Goal: Contribute content: Add original content to the website for others to see

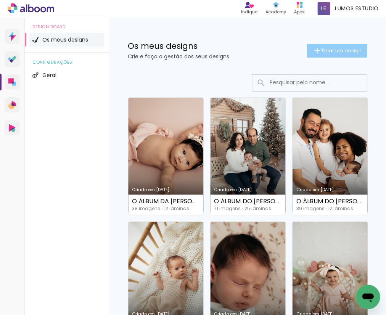
click at [322, 49] on span "Criar um design" at bounding box center [342, 50] width 40 height 5
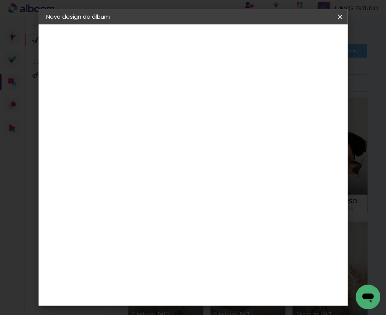
click at [171, 98] on input at bounding box center [171, 103] width 0 height 12
type input "O ÁLBUM DO NOAH"
type paper-input "O ÁLBUM DO NOAH"
click at [249, 46] on paper-button "Avançar" at bounding box center [230, 40] width 37 height 13
click at [198, 171] on div "DreambooksPro" at bounding box center [191, 172] width 50 height 6
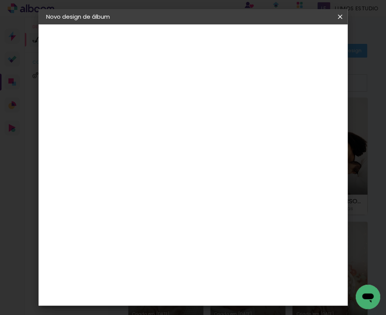
click at [0, 0] on slot "Avançar" at bounding box center [0, 0] width 0 height 0
click at [201, 127] on input "text" at bounding box center [186, 133] width 30 height 12
click at [226, 129] on paper-item "Álbum" at bounding box center [244, 126] width 153 height 15
type input "Álbum"
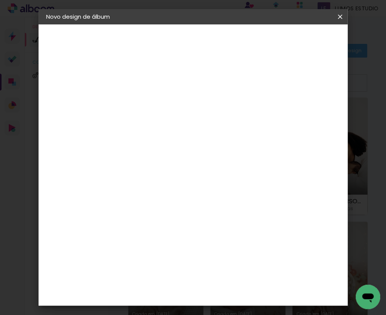
click at [200, 277] on span "20 × 20" at bounding box center [204, 285] width 35 height 16
click at [0, 0] on slot "Avançar" at bounding box center [0, 0] width 0 height 0
click at [297, 45] on span "Iniciar design" at bounding box center [289, 43] width 18 height 11
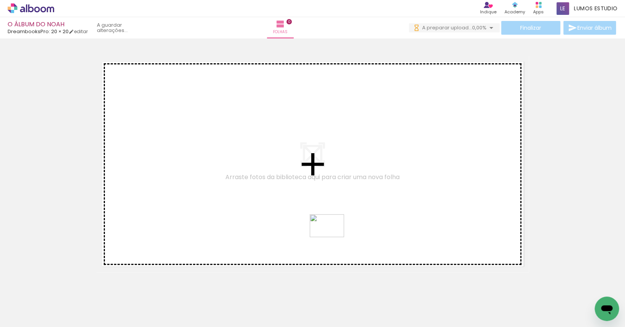
drag, startPoint x: 168, startPoint y: 301, endPoint x: 342, endPoint y: 203, distance: 200.0
click at [342, 203] on quentale-workspace at bounding box center [312, 163] width 625 height 327
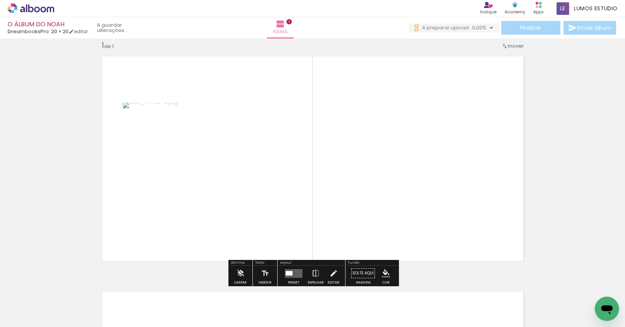
click at [289, 277] on quentale-layouter at bounding box center [294, 273] width 18 height 9
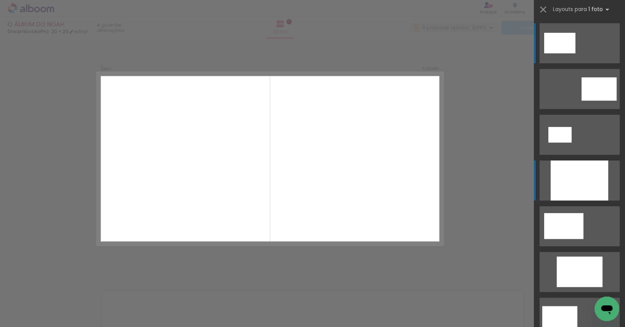
click at [386, 175] on div at bounding box center [579, 181] width 58 height 40
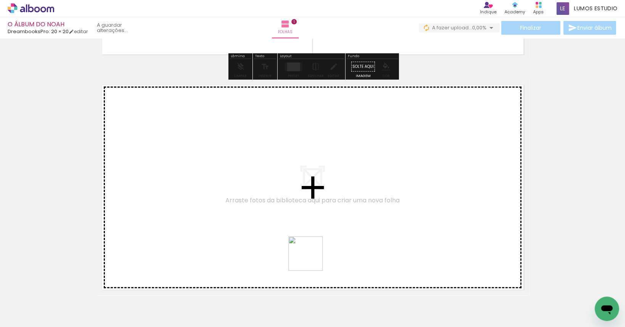
drag, startPoint x: 335, startPoint y: 307, endPoint x: 253, endPoint y: 211, distance: 127.1
click at [253, 211] on quentale-workspace at bounding box center [312, 163] width 625 height 327
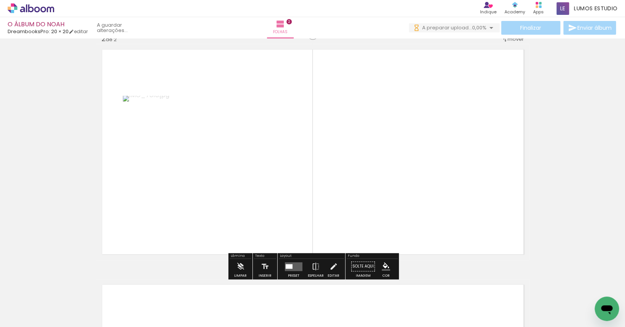
scroll to position [265, 0]
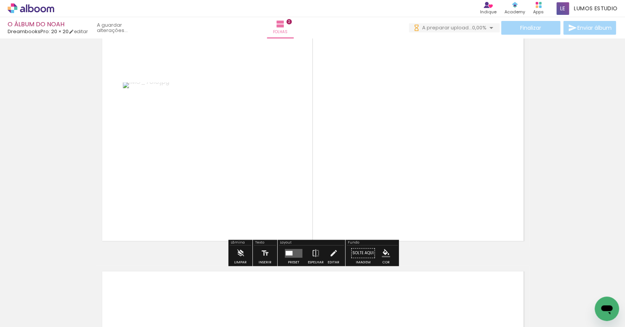
click at [296, 254] on quentale-layouter at bounding box center [294, 253] width 18 height 9
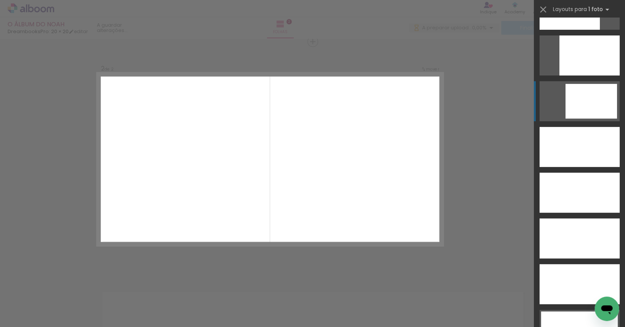
scroll to position [0, 0]
click at [386, 26] on div at bounding box center [569, 10] width 60 height 40
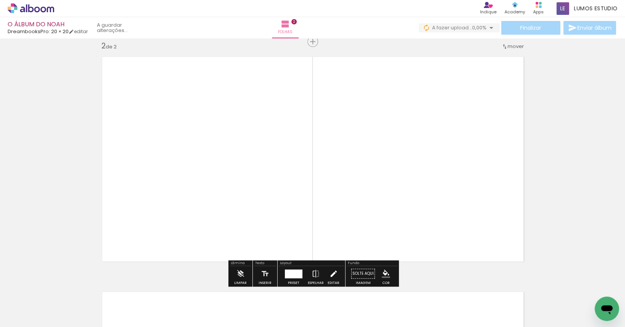
click at [330, 273] on iron-icon at bounding box center [333, 273] width 8 height 15
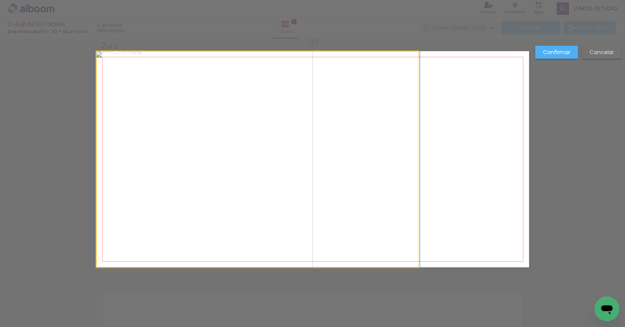
click at [356, 196] on quentale-photo at bounding box center [258, 159] width 322 height 216
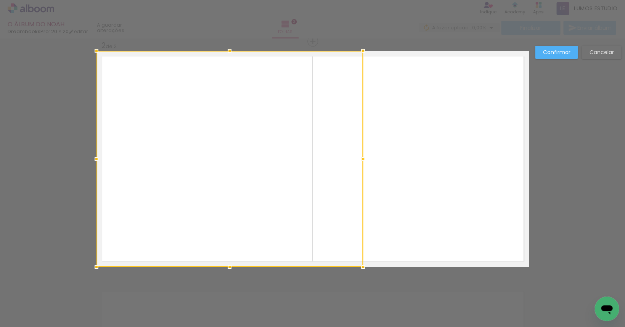
drag, startPoint x: 417, startPoint y: 158, endPoint x: 362, endPoint y: 164, distance: 56.1
click at [362, 164] on div at bounding box center [363, 158] width 15 height 15
drag, startPoint x: 550, startPoint y: 51, endPoint x: 542, endPoint y: 72, distance: 22.5
click at [0, 0] on slot "Confirmar" at bounding box center [0, 0] width 0 height 0
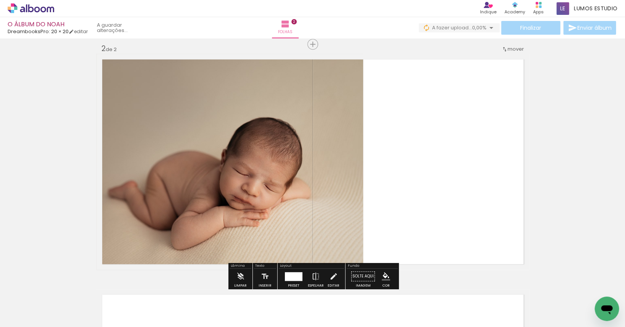
click at [386, 52] on span "mover" at bounding box center [516, 48] width 16 height 7
click at [386, 49] on span "1" at bounding box center [496, 48] width 2 height 13
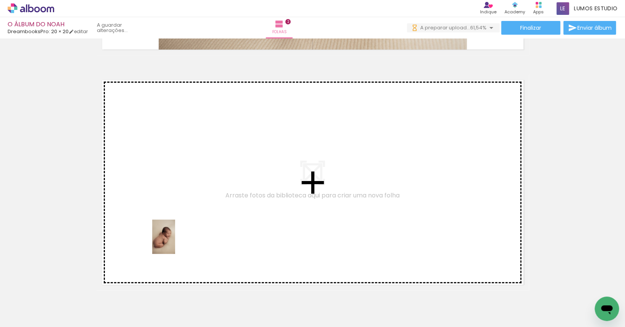
drag, startPoint x: 97, startPoint y: 291, endPoint x: 175, endPoint y: 243, distance: 92.3
click at [175, 243] on quentale-workspace at bounding box center [312, 163] width 625 height 327
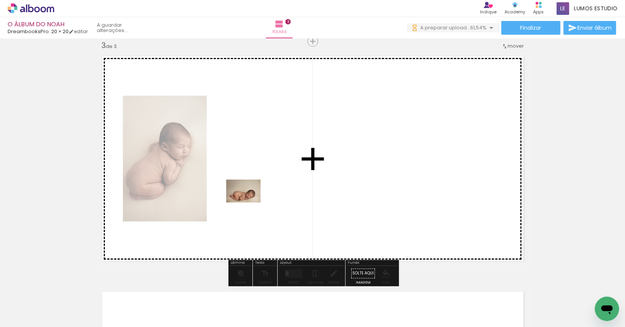
drag, startPoint x: 152, startPoint y: 294, endPoint x: 249, endPoint y: 202, distance: 134.1
click at [249, 202] on quentale-workspace at bounding box center [312, 163] width 625 height 327
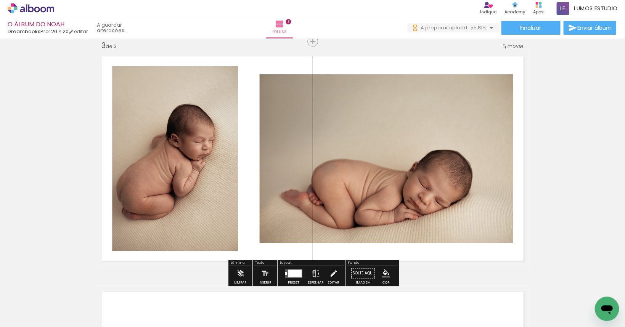
click at [312, 272] on iron-icon at bounding box center [316, 273] width 8 height 15
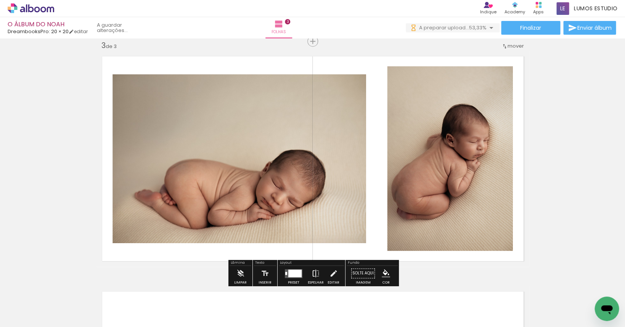
click at [312, 270] on iron-icon at bounding box center [316, 273] width 8 height 15
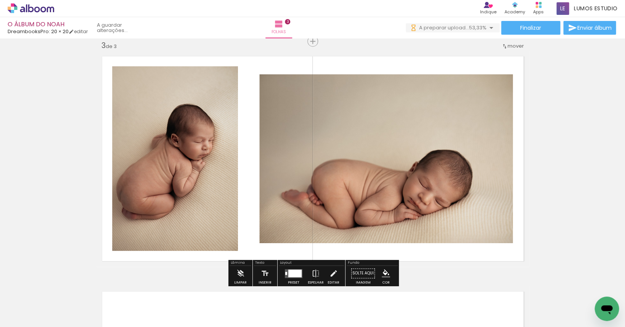
click at [338, 274] on paper-button "Editar" at bounding box center [334, 275] width 16 height 19
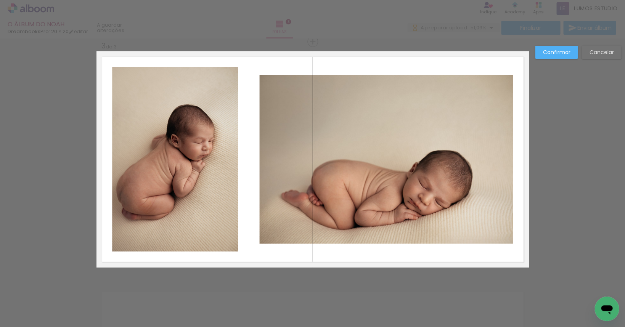
click at [227, 178] on quentale-photo at bounding box center [175, 159] width 126 height 185
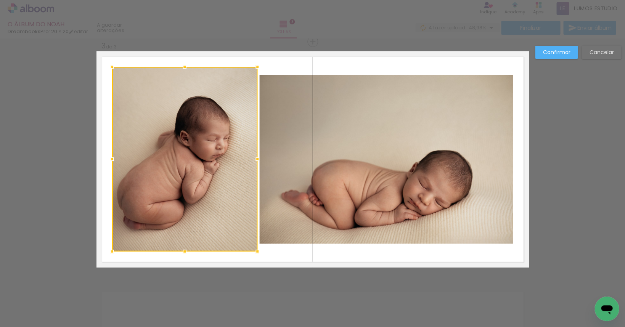
drag, startPoint x: 237, startPoint y: 159, endPoint x: 256, endPoint y: 162, distance: 19.7
click at [256, 162] on div at bounding box center [257, 158] width 15 height 15
click at [0, 0] on slot "Confirmar" at bounding box center [0, 0] width 0 height 0
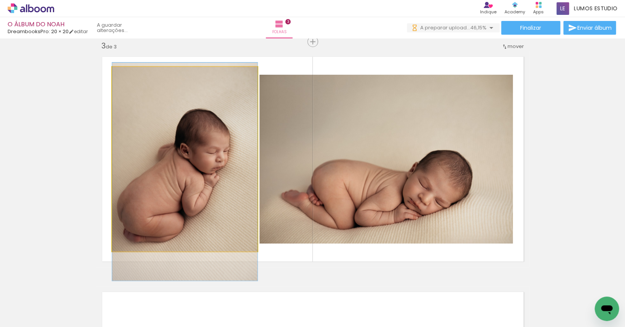
drag, startPoint x: 212, startPoint y: 138, endPoint x: 211, endPoint y: 151, distance: 13.1
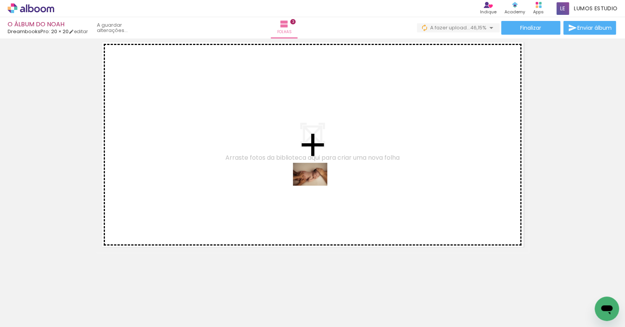
drag, startPoint x: 290, startPoint y: 302, endPoint x: 316, endPoint y: 183, distance: 122.6
click at [316, 183] on quentale-workspace at bounding box center [312, 163] width 625 height 327
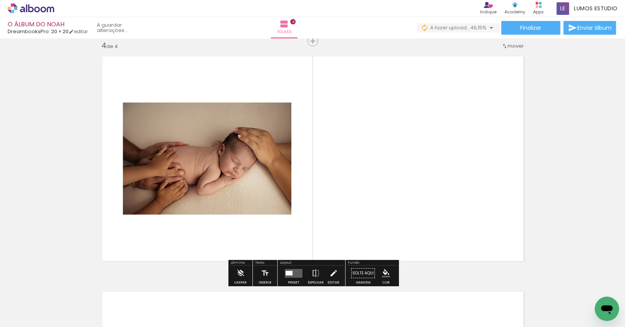
click at [294, 273] on quentale-layouter at bounding box center [294, 273] width 18 height 9
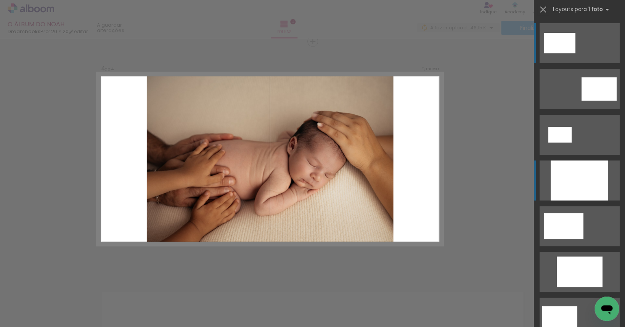
click at [386, 184] on div at bounding box center [579, 181] width 58 height 40
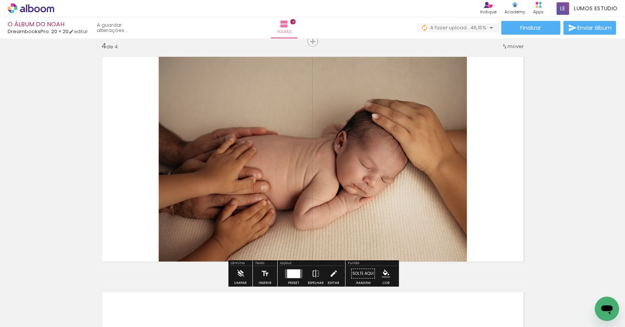
click at [0, 0] on slot "P&B" at bounding box center [0, 0] width 0 height 0
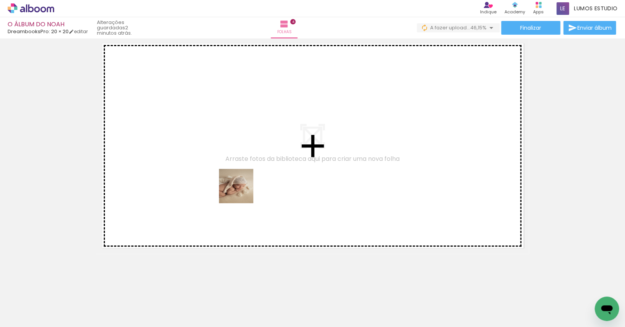
drag, startPoint x: 253, startPoint y: 294, endPoint x: 242, endPoint y: 185, distance: 108.9
click at [242, 185] on quentale-workspace at bounding box center [312, 163] width 625 height 327
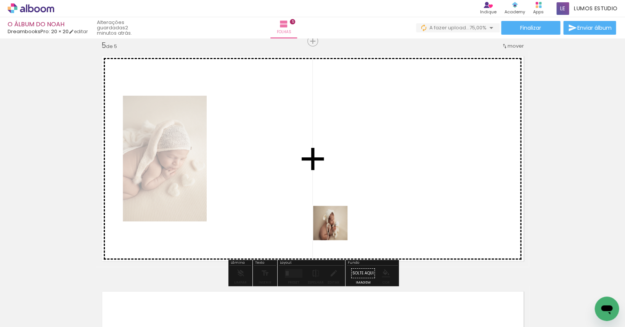
drag, startPoint x: 383, startPoint y: 302, endPoint x: 321, endPoint y: 204, distance: 115.4
click at [321, 204] on quentale-workspace at bounding box center [312, 163] width 625 height 327
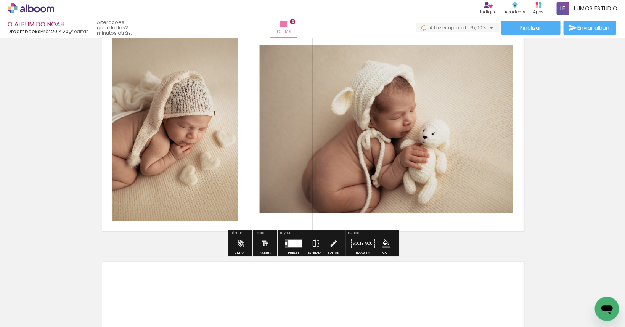
click at [315, 244] on iron-icon at bounding box center [316, 243] width 8 height 15
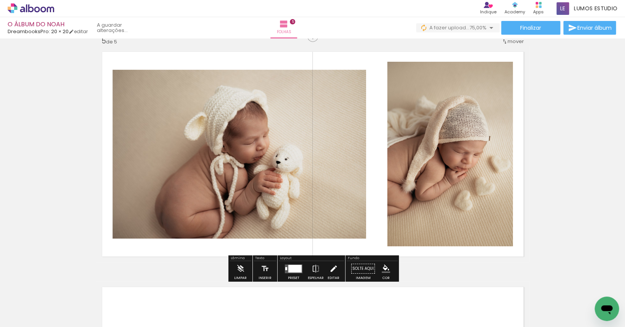
click at [329, 268] on iron-icon at bounding box center [333, 268] width 8 height 15
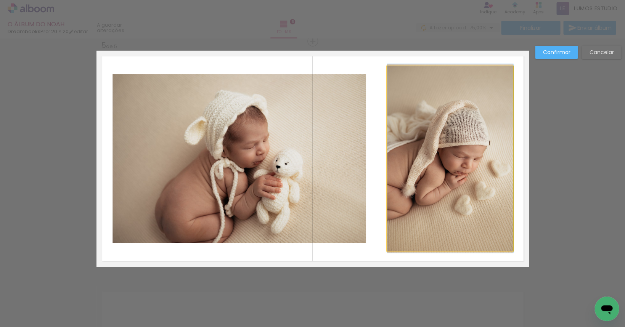
click at [386, 170] on quentale-photo at bounding box center [450, 158] width 126 height 185
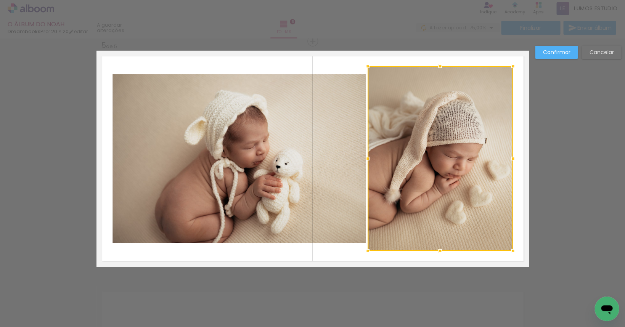
drag, startPoint x: 387, startPoint y: 157, endPoint x: 368, endPoint y: 161, distance: 19.8
click at [368, 161] on div at bounding box center [367, 158] width 15 height 15
click at [0, 0] on slot "Confirmar" at bounding box center [0, 0] width 0 height 0
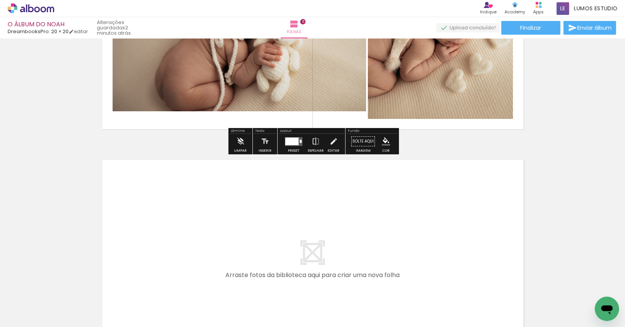
scroll to position [1191, 0]
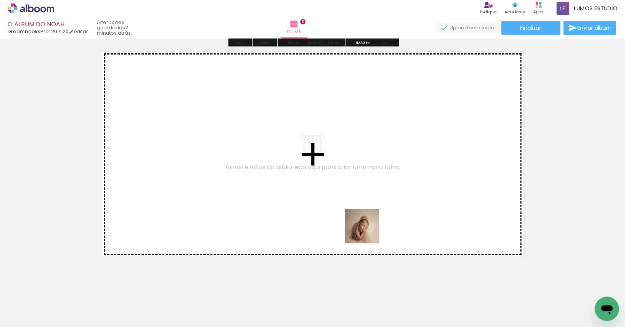
drag, startPoint x: 430, startPoint y: 305, endPoint x: 308, endPoint y: 188, distance: 168.6
click at [308, 188] on quentale-workspace at bounding box center [312, 163] width 625 height 327
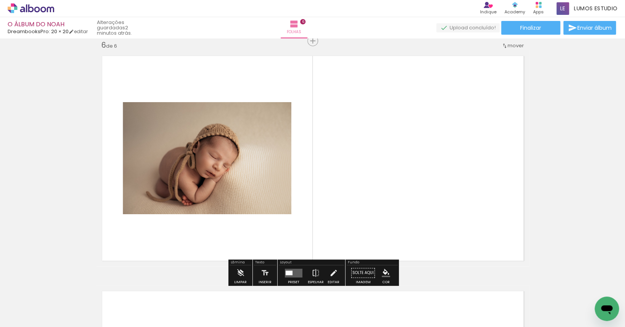
scroll to position [1187, 0]
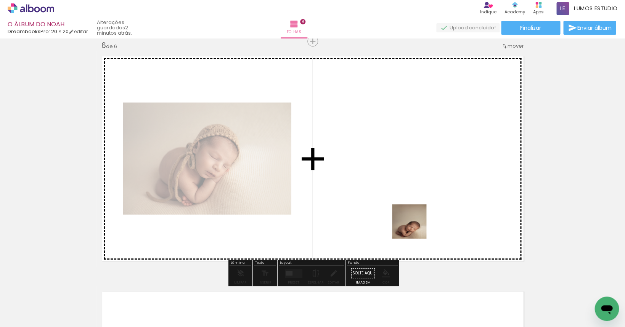
drag, startPoint x: 461, startPoint y: 304, endPoint x: 383, endPoint y: 193, distance: 135.5
click at [383, 193] on quentale-workspace at bounding box center [312, 163] width 625 height 327
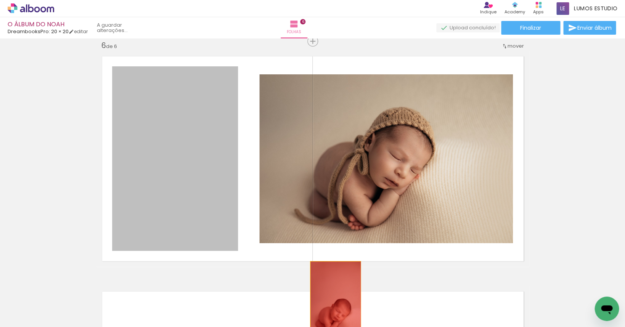
drag, startPoint x: 160, startPoint y: 176, endPoint x: 335, endPoint y: 301, distance: 214.4
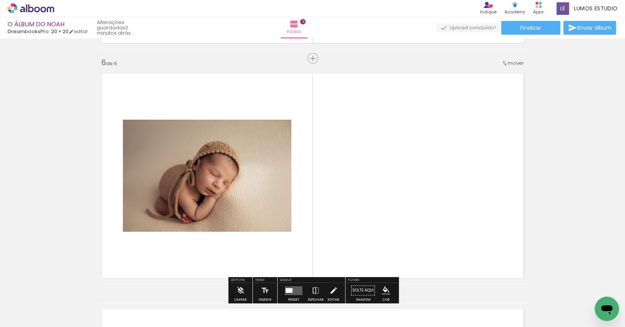
scroll to position [1196, 0]
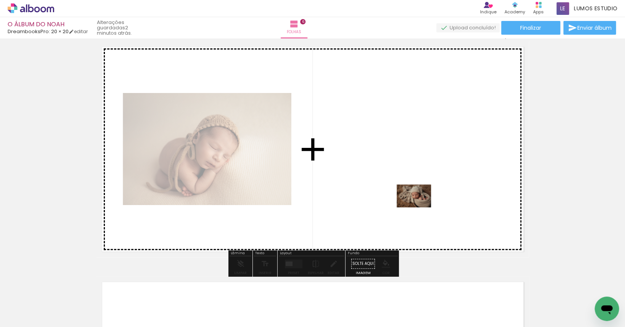
drag, startPoint x: 499, startPoint y: 301, endPoint x: 420, endPoint y: 208, distance: 122.3
click at [386, 208] on quentale-workspace at bounding box center [312, 163] width 625 height 327
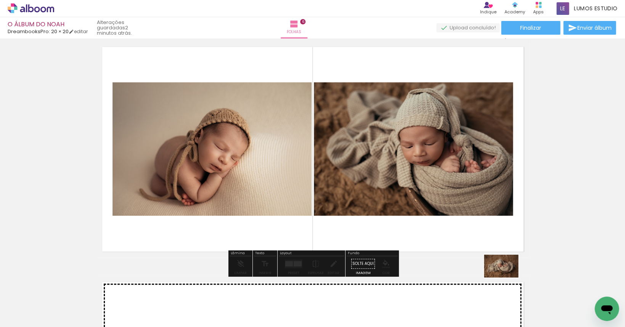
drag, startPoint x: 552, startPoint y: 308, endPoint x: 448, endPoint y: 235, distance: 127.0
click at [386, 235] on quentale-workspace at bounding box center [312, 163] width 625 height 327
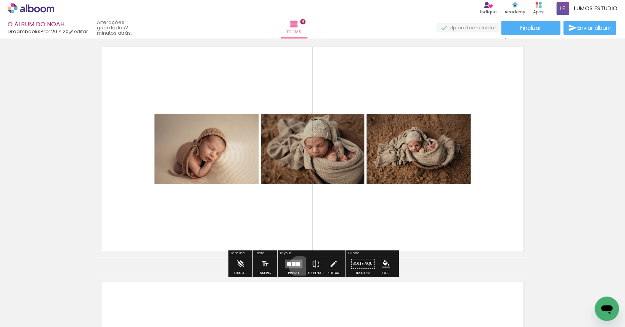
click at [298, 267] on quentale-layouter at bounding box center [294, 263] width 18 height 9
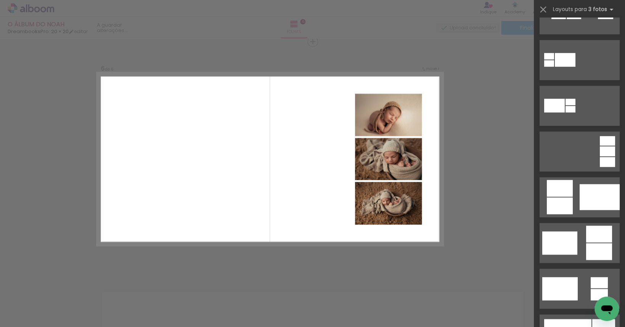
scroll to position [105, 0]
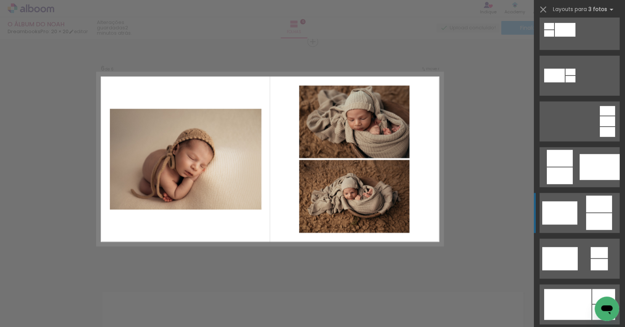
click at [386, 204] on quentale-layouter at bounding box center [579, 213] width 80 height 40
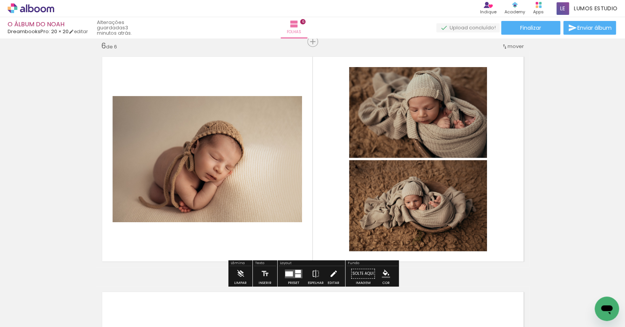
click at [331, 272] on iron-icon at bounding box center [333, 273] width 8 height 15
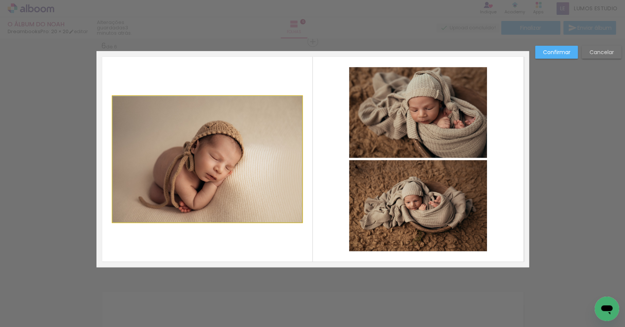
click at [196, 136] on quentale-photo at bounding box center [208, 159] width 190 height 126
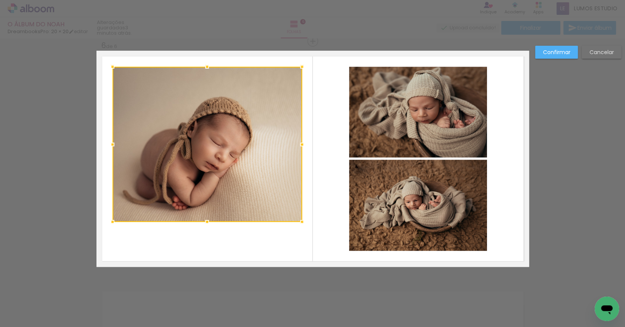
drag, startPoint x: 207, startPoint y: 95, endPoint x: 214, endPoint y: 66, distance: 29.8
click at [214, 66] on div at bounding box center [207, 66] width 15 height 15
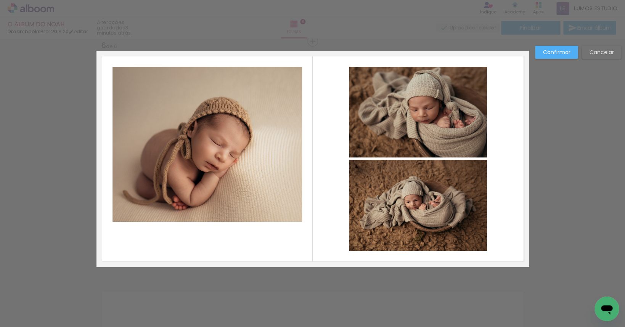
click at [228, 184] on quentale-photo at bounding box center [208, 144] width 190 height 155
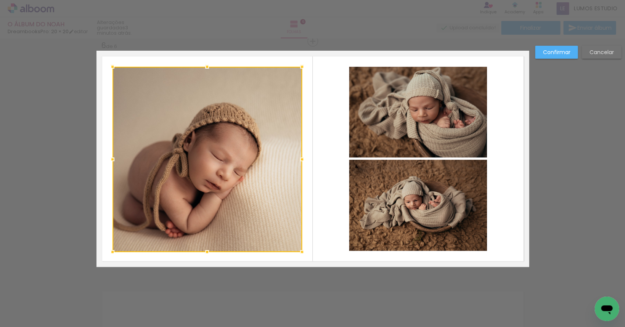
drag, startPoint x: 207, startPoint y: 223, endPoint x: 214, endPoint y: 251, distance: 29.3
click at [214, 251] on div at bounding box center [207, 252] width 15 height 15
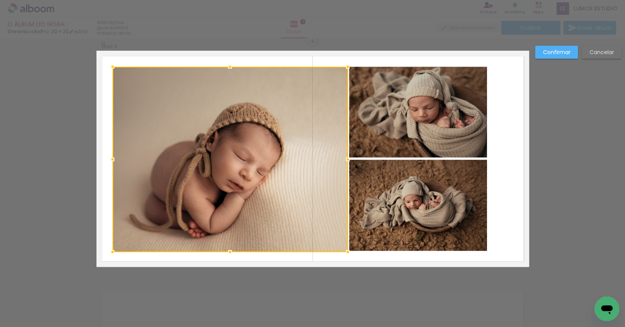
drag, startPoint x: 302, startPoint y: 159, endPoint x: 348, endPoint y: 161, distance: 45.8
click at [348, 161] on div at bounding box center [347, 159] width 15 height 15
click at [386, 140] on quentale-photo at bounding box center [418, 112] width 138 height 91
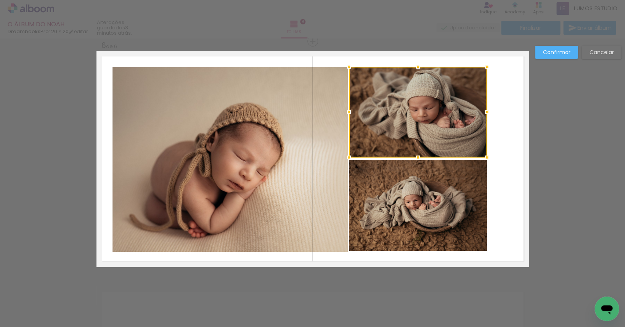
click at [342, 156] on div at bounding box center [348, 157] width 15 height 15
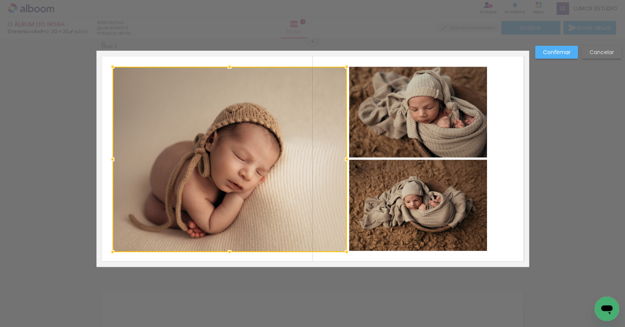
click at [345, 159] on div at bounding box center [346, 159] width 15 height 15
click at [0, 0] on slot "Confirmar" at bounding box center [0, 0] width 0 height 0
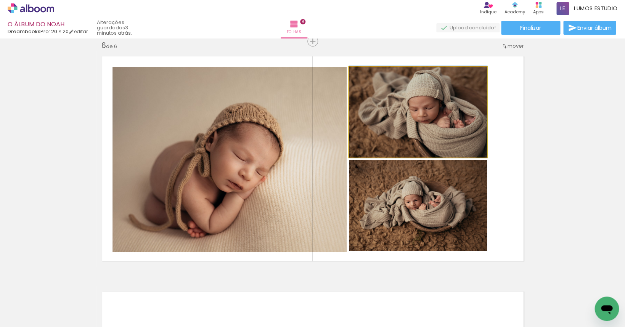
click at [386, 142] on quentale-photo at bounding box center [418, 112] width 138 height 91
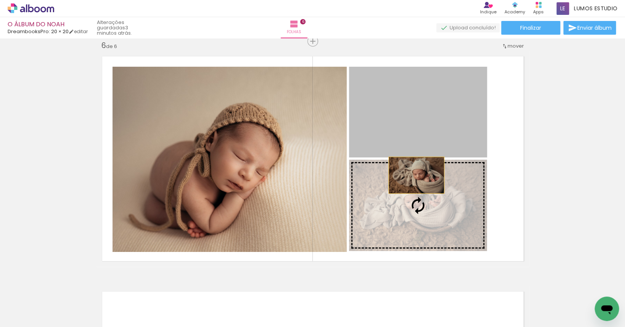
drag, startPoint x: 420, startPoint y: 127, endPoint x: 417, endPoint y: 175, distance: 48.2
click at [0, 0] on slot at bounding box center [0, 0] width 0 height 0
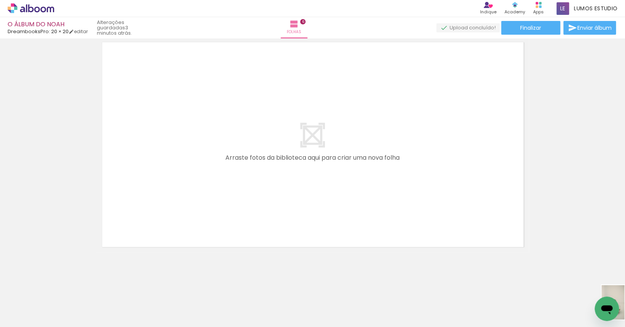
scroll to position [0, 244]
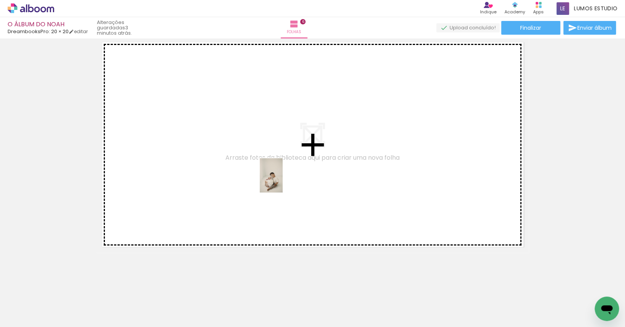
drag, startPoint x: 590, startPoint y: 295, endPoint x: 283, endPoint y: 181, distance: 327.9
click at [283, 181] on quentale-workspace at bounding box center [312, 163] width 625 height 327
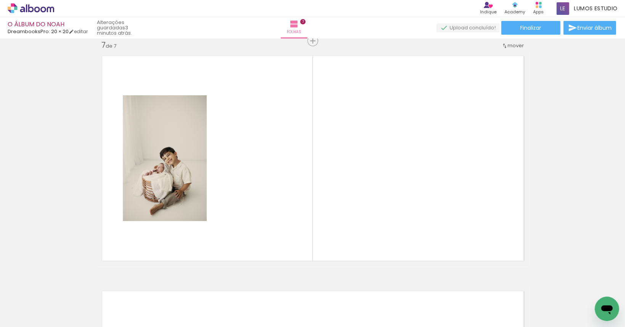
scroll to position [1422, 0]
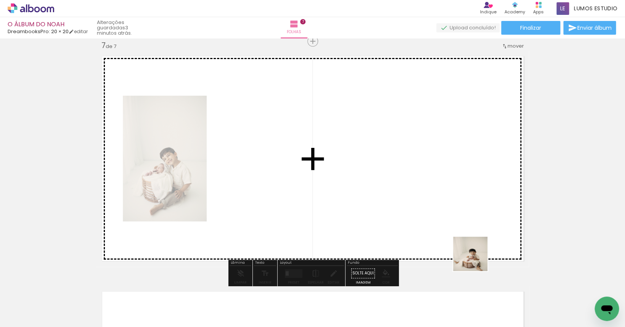
drag, startPoint x: 523, startPoint y: 308, endPoint x: 417, endPoint y: 215, distance: 141.4
click at [386, 215] on quentale-workspace at bounding box center [312, 163] width 625 height 327
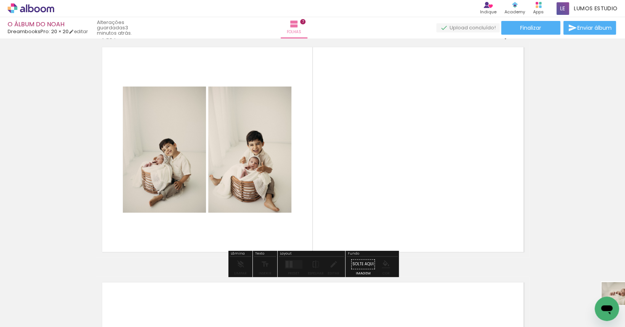
scroll to position [0, 336]
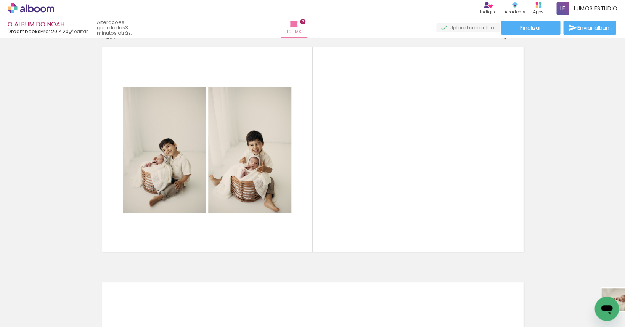
drag, startPoint x: 606, startPoint y: 294, endPoint x: 3, endPoint y: 18, distance: 663.2
click at [0, 0] on slot at bounding box center [0, 0] width 0 height 0
drag, startPoint x: 623, startPoint y: 298, endPoint x: 476, endPoint y: 315, distance: 148.3
click at [386, 314] on div at bounding box center [492, 301] width 38 height 25
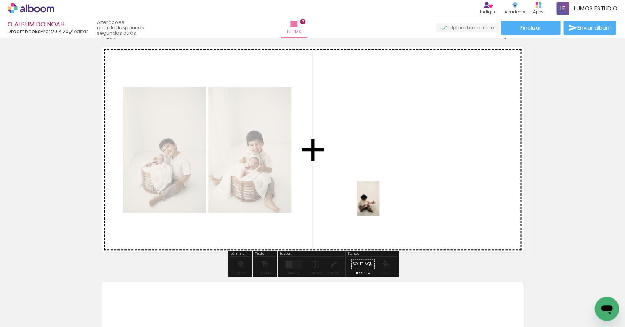
drag, startPoint x: 534, startPoint y: 309, endPoint x: 380, endPoint y: 204, distance: 186.3
click at [380, 204] on quentale-workspace at bounding box center [312, 163] width 625 height 327
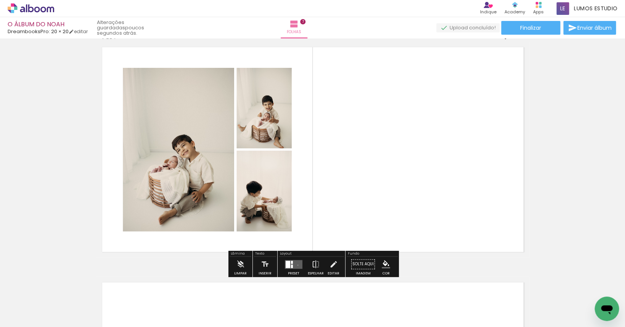
click at [296, 265] on quentale-layouter at bounding box center [294, 264] width 18 height 9
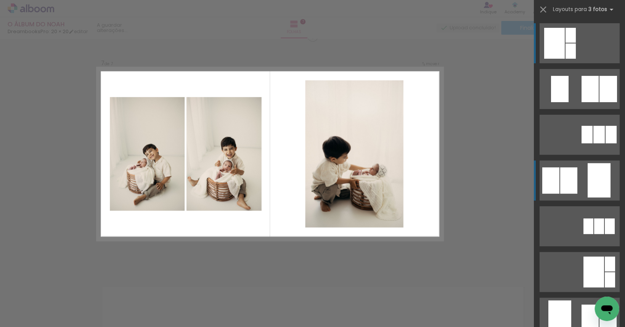
scroll to position [1422, 0]
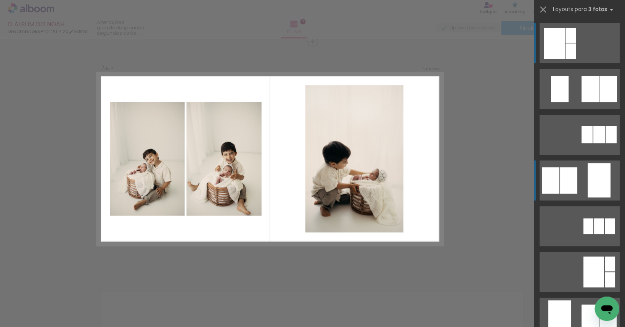
click at [386, 185] on quentale-layouter at bounding box center [579, 181] width 80 height 40
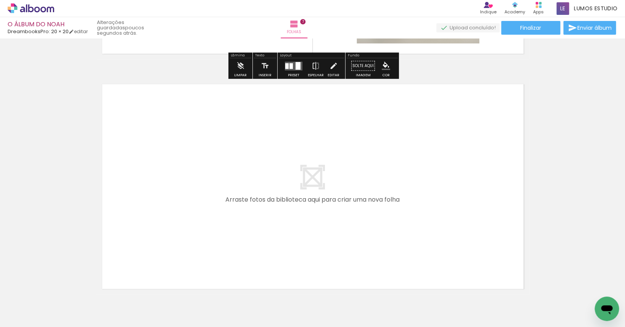
scroll to position [1665, 0]
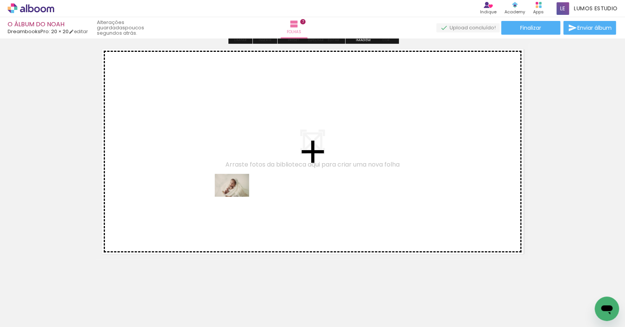
drag, startPoint x: 200, startPoint y: 306, endPoint x: 238, endPoint y: 196, distance: 115.6
click at [238, 196] on quentale-workspace at bounding box center [312, 163] width 625 height 327
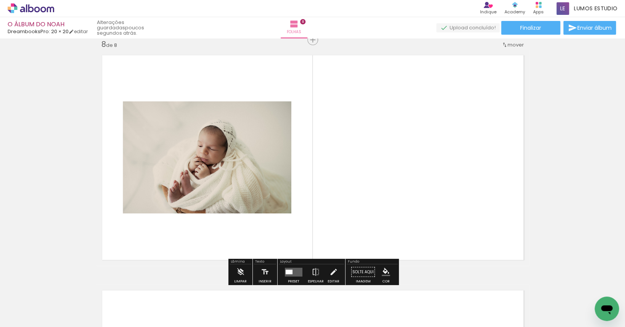
scroll to position [1657, 0]
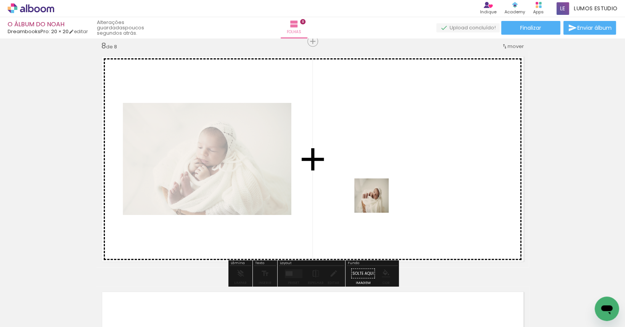
drag, startPoint x: 371, startPoint y: 303, endPoint x: 378, endPoint y: 197, distance: 106.7
click at [378, 197] on quentale-workspace at bounding box center [312, 163] width 625 height 327
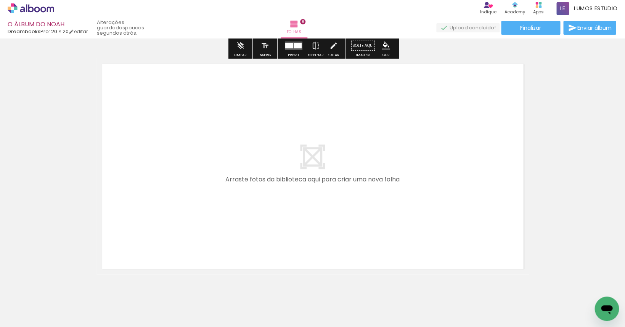
scroll to position [1907, 0]
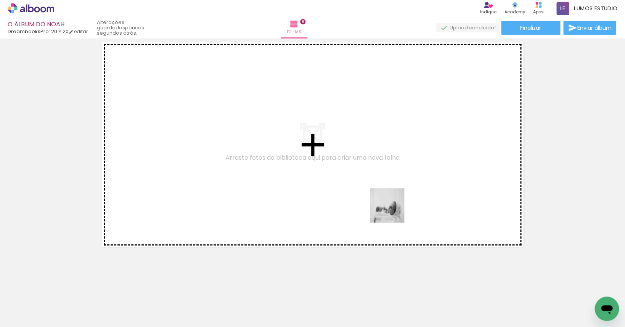
drag, startPoint x: 497, startPoint y: 302, endPoint x: 345, endPoint y: 179, distance: 195.8
click at [345, 179] on quentale-workspace at bounding box center [312, 163] width 625 height 327
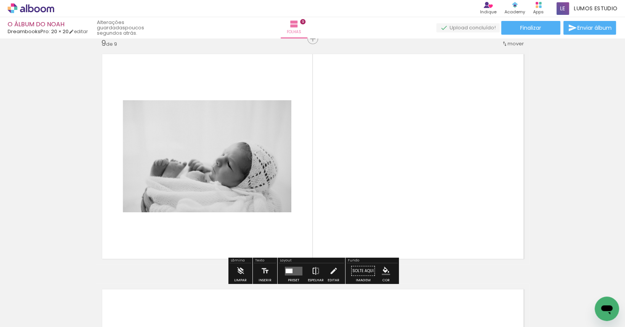
scroll to position [1893, 0]
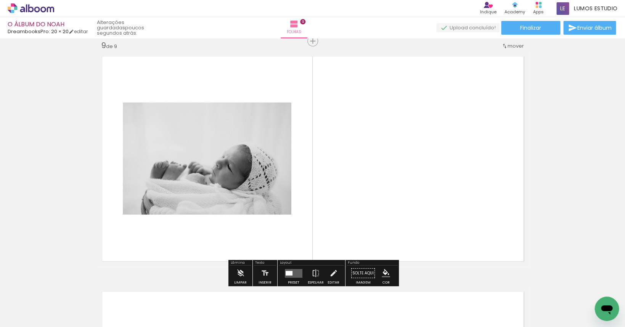
click at [298, 273] on quentale-layouter at bounding box center [294, 273] width 18 height 9
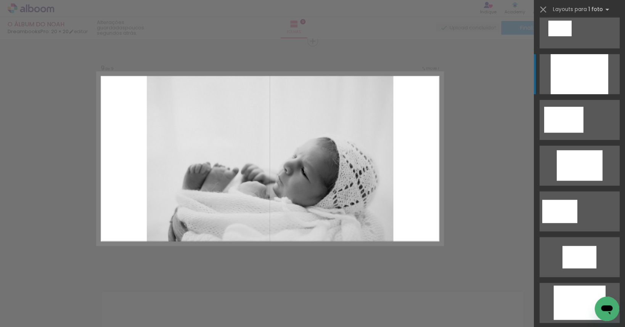
scroll to position [141, 0]
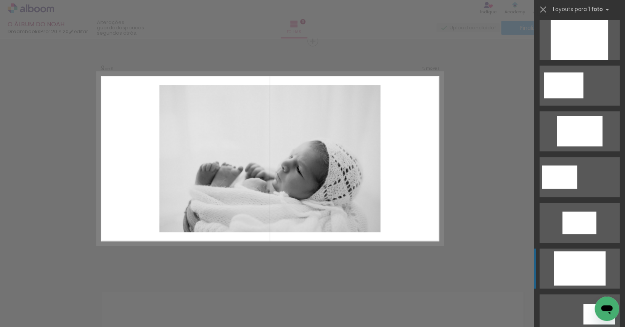
click at [386, 262] on div at bounding box center [579, 268] width 52 height 34
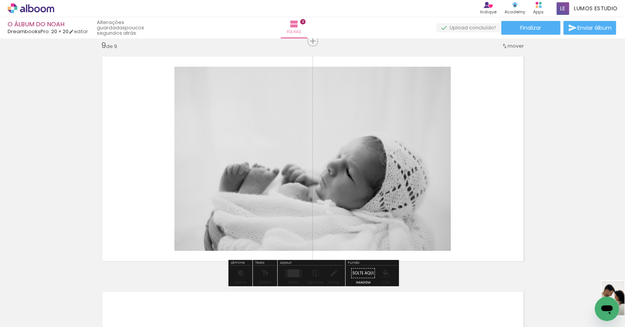
scroll to position [0, 505]
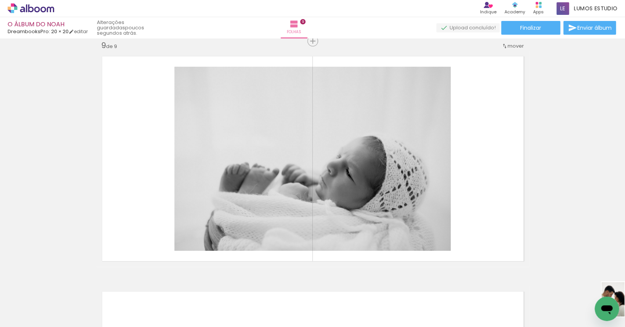
drag, startPoint x: 623, startPoint y: 295, endPoint x: 624, endPoint y: 305, distance: 10.4
click at [0, 0] on slot at bounding box center [0, 0] width 0 height 0
drag, startPoint x: 600, startPoint y: 292, endPoint x: 385, endPoint y: 317, distance: 216.6
click at [383, 315] on div at bounding box center [370, 302] width 25 height 38
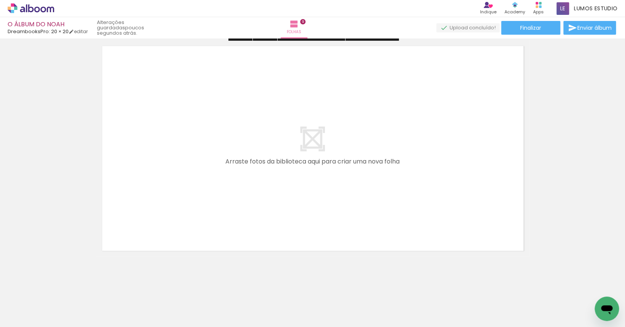
scroll to position [2142, 0]
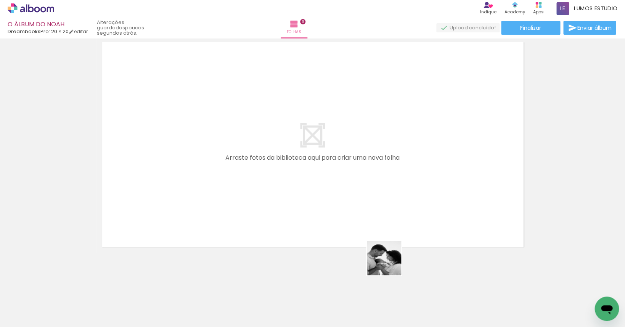
drag, startPoint x: 417, startPoint y: 294, endPoint x: 283, endPoint y: 184, distance: 173.2
click at [283, 184] on quentale-workspace at bounding box center [312, 163] width 625 height 327
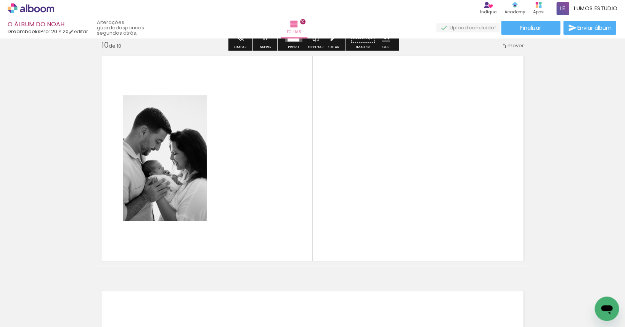
scroll to position [2128, 0]
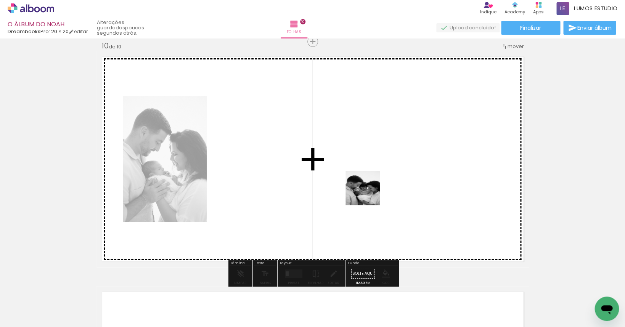
drag, startPoint x: 504, startPoint y: 301, endPoint x: 368, endPoint y: 193, distance: 173.5
click at [368, 193] on quentale-workspace at bounding box center [312, 163] width 625 height 327
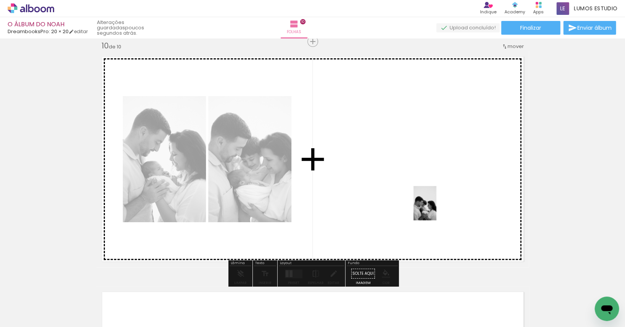
drag, startPoint x: 569, startPoint y: 286, endPoint x: 436, endPoint y: 209, distance: 153.4
click at [386, 209] on quentale-workspace at bounding box center [312, 163] width 625 height 327
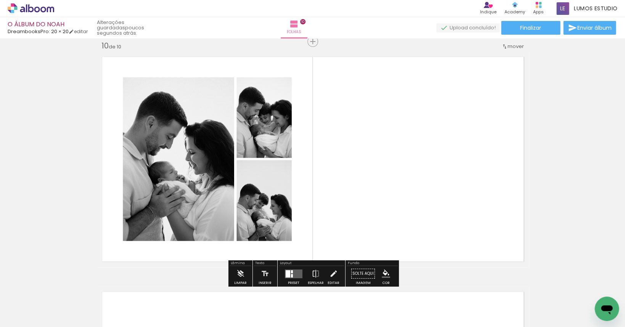
click at [298, 271] on quentale-layouter at bounding box center [294, 273] width 18 height 9
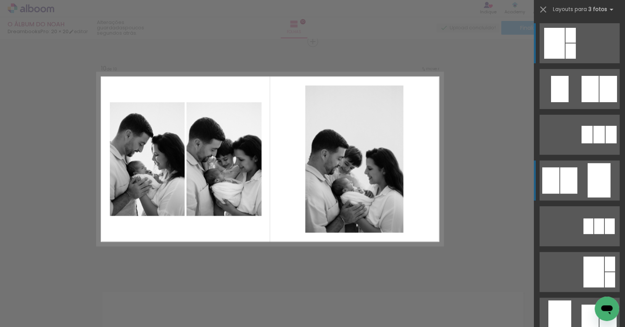
scroll to position [2128, 0]
click at [386, 182] on div at bounding box center [568, 180] width 17 height 26
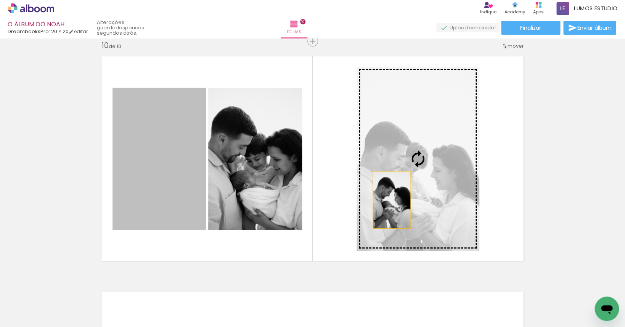
drag, startPoint x: 162, startPoint y: 171, endPoint x: 398, endPoint y: 191, distance: 237.4
click at [0, 0] on slot at bounding box center [0, 0] width 0 height 0
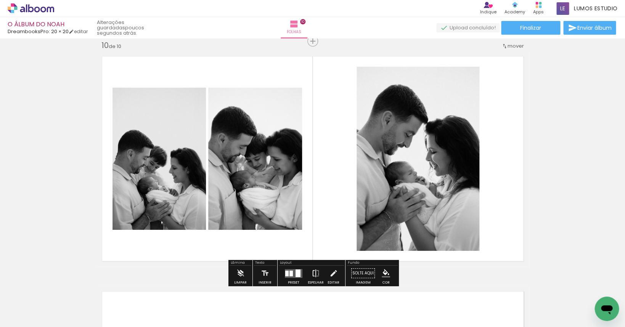
click at [314, 269] on iron-icon at bounding box center [316, 273] width 8 height 15
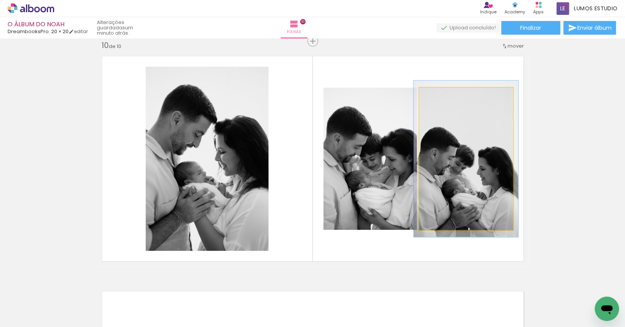
type paper-slider "110"
click at [386, 95] on div at bounding box center [439, 95] width 7 height 7
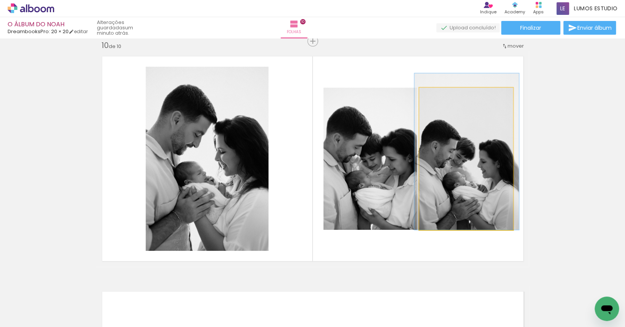
drag, startPoint x: 460, startPoint y: 171, endPoint x: 460, endPoint y: 158, distance: 13.0
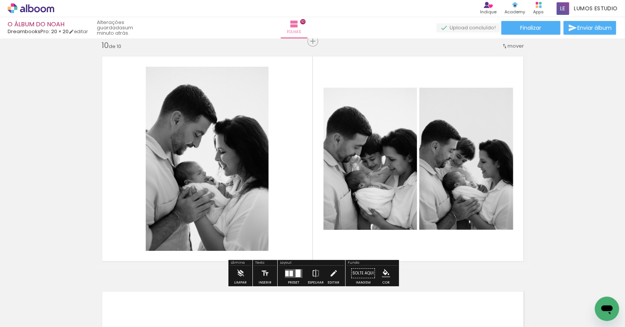
click at [373, 145] on quentale-photo at bounding box center [369, 159] width 93 height 142
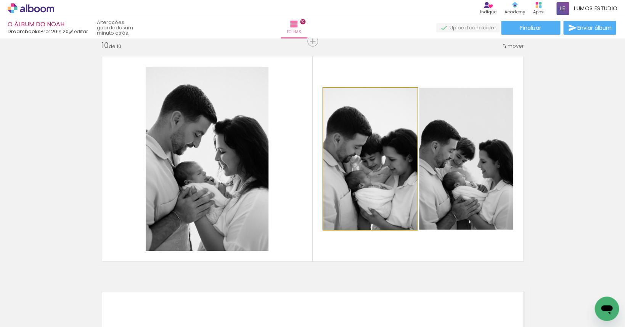
drag, startPoint x: 342, startPoint y: 97, endPoint x: 340, endPoint y: 105, distance: 8.5
type paper-slider "100"
click at [330, 98] on div at bounding box center [352, 95] width 53 height 11
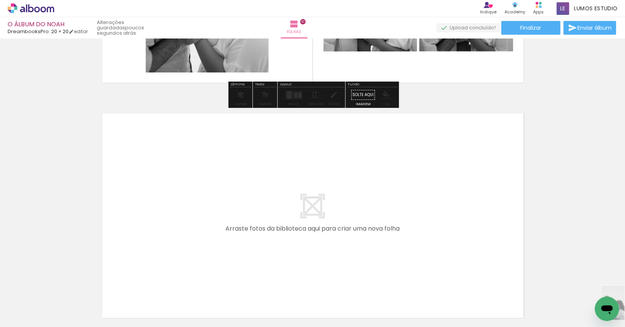
scroll to position [0, 760]
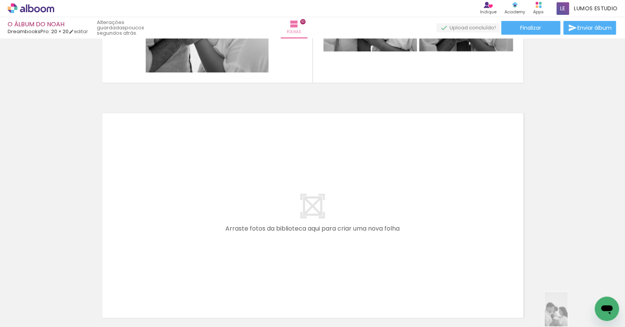
drag, startPoint x: 603, startPoint y: 296, endPoint x: 561, endPoint y: 312, distance: 44.8
click at [558, 313] on div at bounding box center [554, 302] width 25 height 38
drag, startPoint x: 586, startPoint y: 301, endPoint x: 300, endPoint y: 317, distance: 286.9
click at [300, 314] on div at bounding box center [304, 301] width 38 height 25
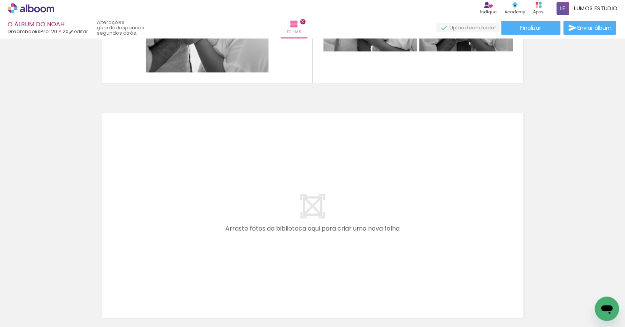
scroll to position [2378, 0]
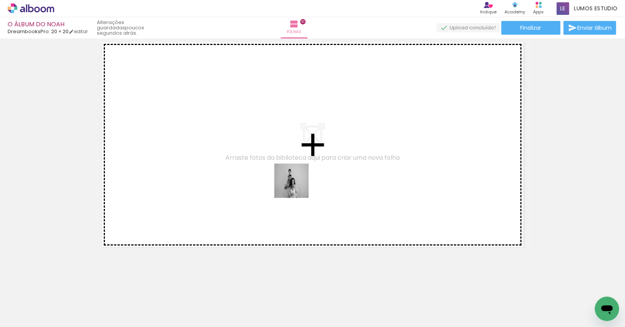
drag, startPoint x: 344, startPoint y: 298, endPoint x: 294, endPoint y: 179, distance: 128.8
click at [294, 179] on quentale-workspace at bounding box center [312, 163] width 625 height 327
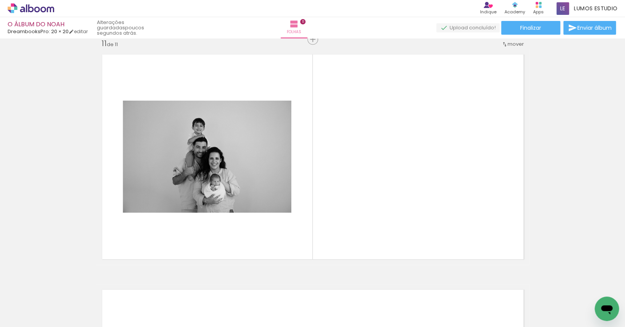
scroll to position [2364, 0]
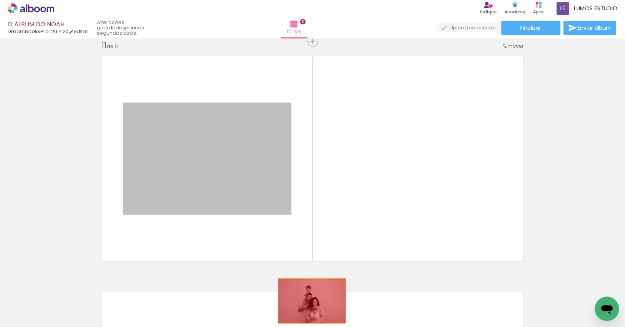
drag, startPoint x: 265, startPoint y: 197, endPoint x: 312, endPoint y: 301, distance: 113.9
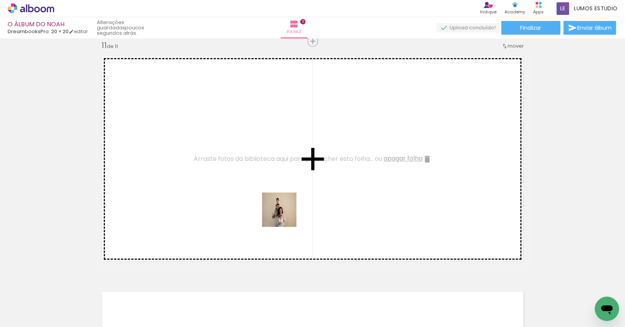
drag, startPoint x: 302, startPoint y: 264, endPoint x: 274, endPoint y: 195, distance: 74.9
click at [274, 195] on quentale-workspace at bounding box center [312, 163] width 625 height 327
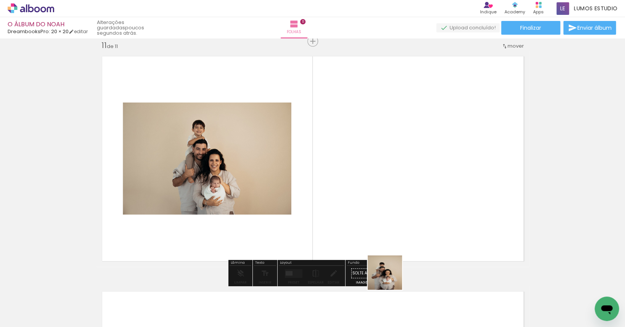
drag, startPoint x: 389, startPoint y: 303, endPoint x: 375, endPoint y: 196, distance: 108.1
click at [375, 196] on quentale-workspace at bounding box center [312, 163] width 625 height 327
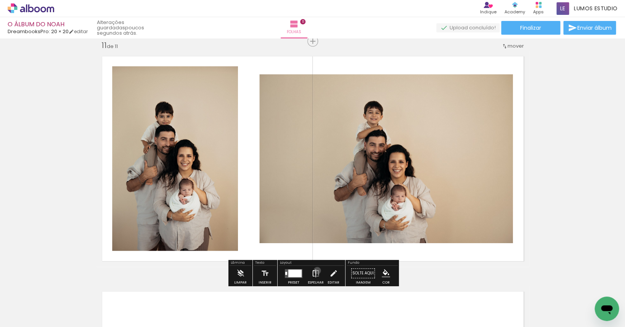
click at [315, 271] on iron-icon at bounding box center [316, 273] width 8 height 15
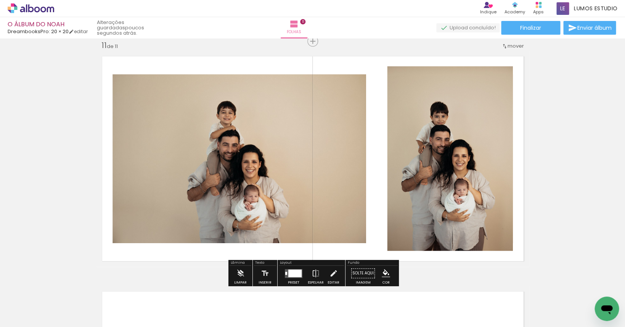
click at [329, 271] on iron-icon at bounding box center [333, 273] width 8 height 15
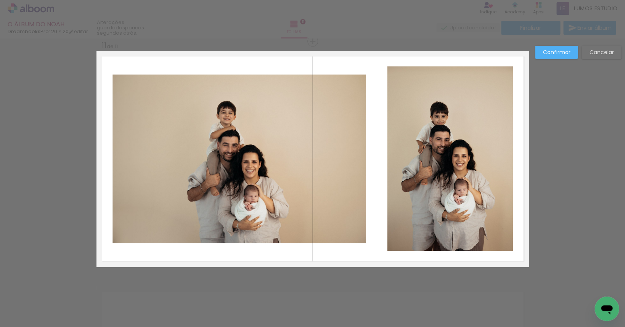
scroll to position [2363, 0]
click at [404, 161] on quentale-photo at bounding box center [450, 159] width 126 height 185
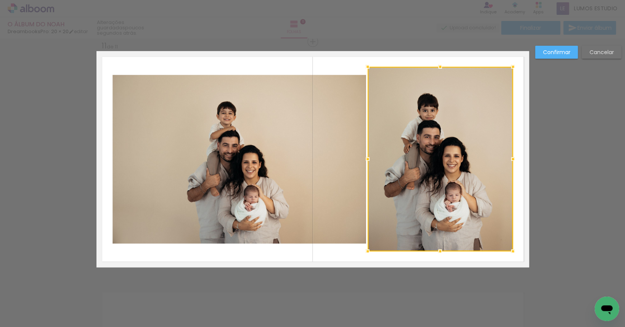
drag, startPoint x: 379, startPoint y: 159, endPoint x: 368, endPoint y: 159, distance: 11.5
click at [368, 159] on div at bounding box center [367, 158] width 15 height 15
click at [0, 0] on slot "Confirmar" at bounding box center [0, 0] width 0 height 0
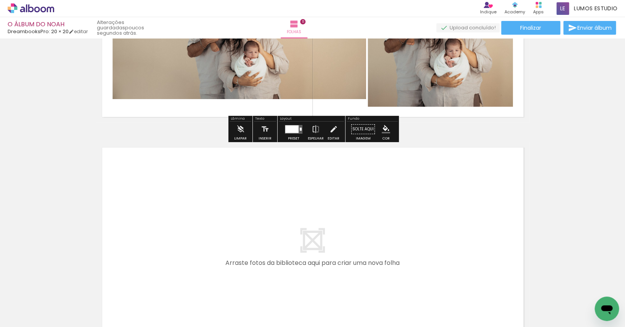
scroll to position [2613, 0]
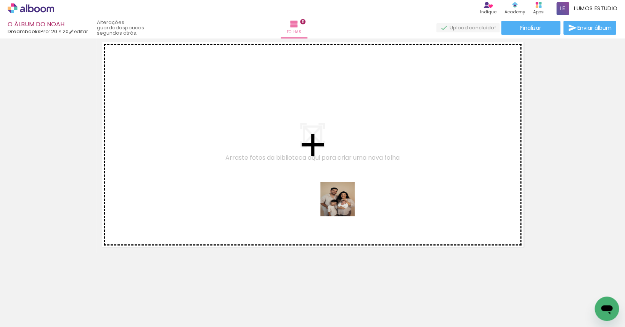
drag, startPoint x: 473, startPoint y: 304, endPoint x: 329, endPoint y: 194, distance: 181.3
click at [329, 194] on quentale-workspace at bounding box center [312, 163] width 625 height 327
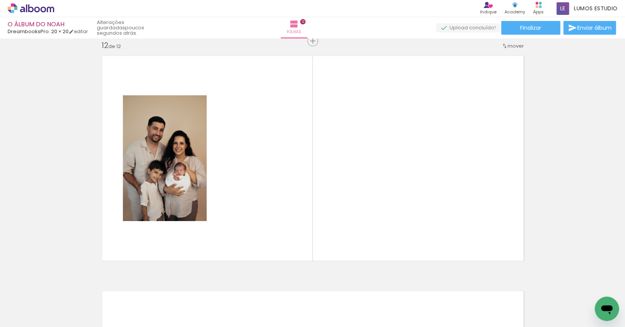
scroll to position [2599, 0]
drag, startPoint x: 558, startPoint y: 299, endPoint x: 399, endPoint y: 230, distance: 173.6
click at [399, 230] on quentale-workspace at bounding box center [312, 163] width 625 height 327
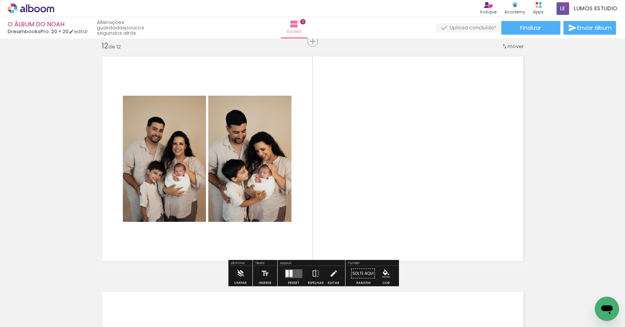
click at [291, 274] on quentale-layouter at bounding box center [294, 273] width 18 height 9
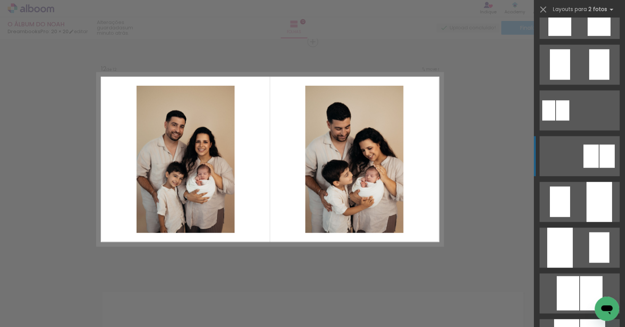
scroll to position [208, 0]
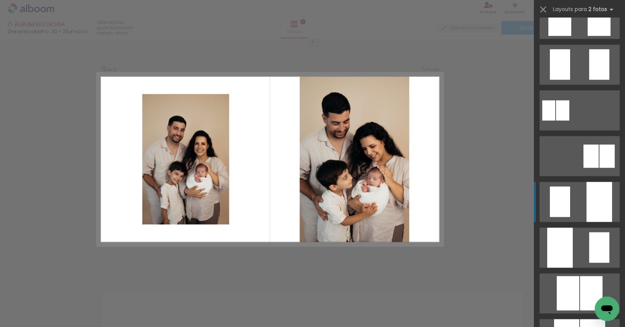
click at [580, 198] on quentale-layouter at bounding box center [579, 202] width 80 height 40
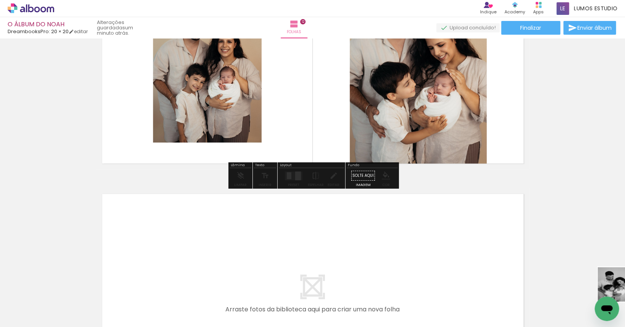
scroll to position [0, 1060]
drag, startPoint x: 603, startPoint y: 291, endPoint x: 572, endPoint y: 314, distance: 38.0
click at [0, 0] on slot at bounding box center [0, 0] width 0 height 0
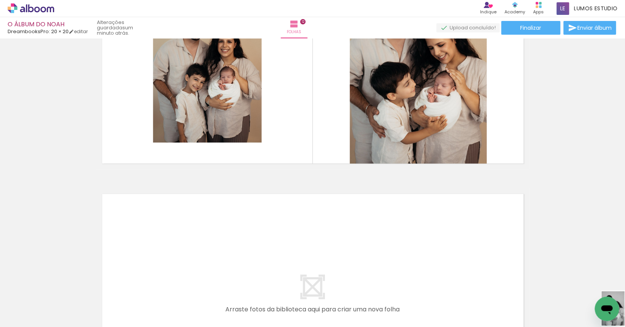
scroll to position [0, 1559]
drag, startPoint x: 603, startPoint y: 296, endPoint x: 531, endPoint y: 314, distance: 74.0
click at [0, 0] on slot at bounding box center [0, 0] width 0 height 0
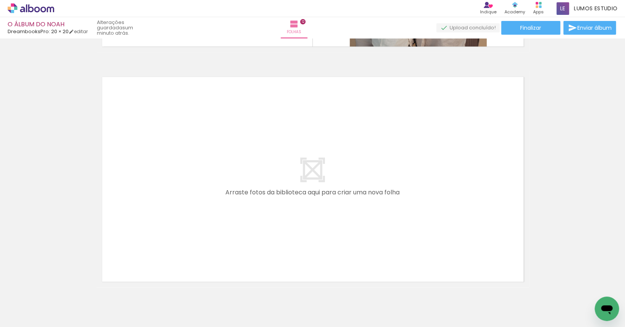
scroll to position [2849, 0]
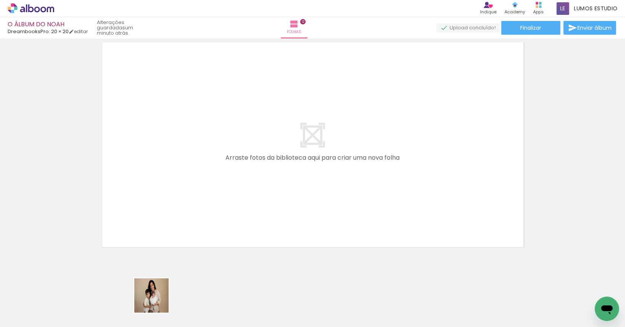
click at [157, 301] on div at bounding box center [141, 301] width 38 height 25
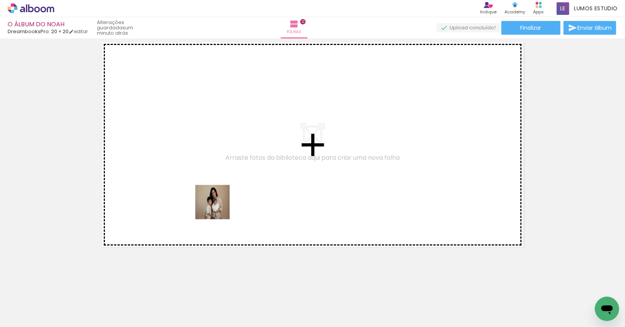
drag, startPoint x: 232, startPoint y: 308, endPoint x: 219, endPoint y: 200, distance: 109.2
click at [219, 200] on quentale-workspace at bounding box center [312, 163] width 625 height 327
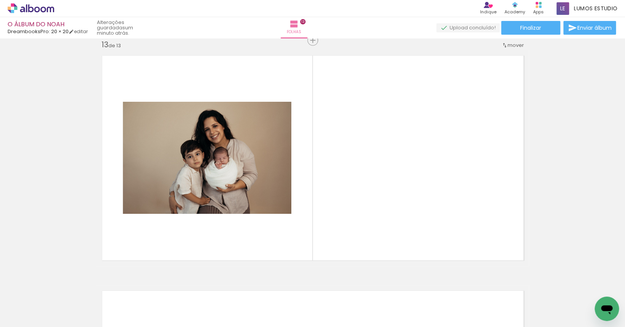
scroll to position [2834, 0]
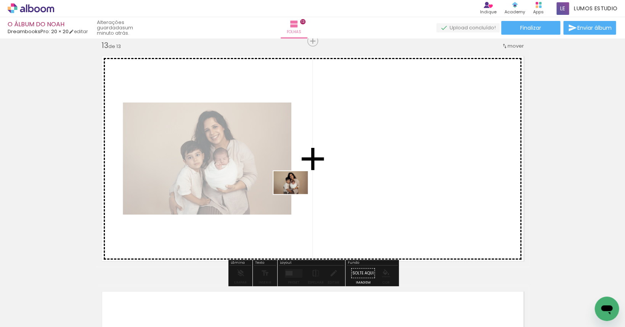
drag, startPoint x: 314, startPoint y: 303, endPoint x: 296, endPoint y: 194, distance: 110.5
click at [296, 194] on quentale-workspace at bounding box center [312, 163] width 625 height 327
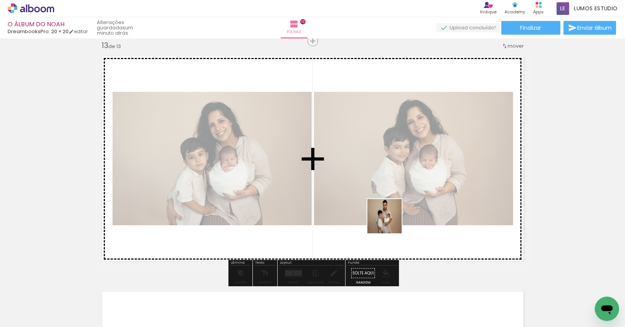
drag, startPoint x: 398, startPoint y: 299, endPoint x: 388, endPoint y: 210, distance: 89.8
click at [388, 210] on quentale-workspace at bounding box center [312, 163] width 625 height 327
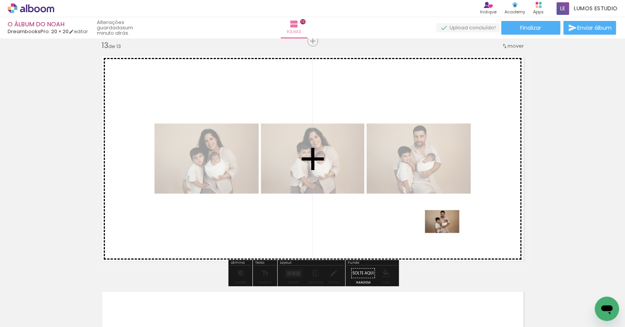
drag, startPoint x: 497, startPoint y: 305, endPoint x: 448, endPoint y: 233, distance: 87.2
click at [448, 233] on quentale-workspace at bounding box center [312, 163] width 625 height 327
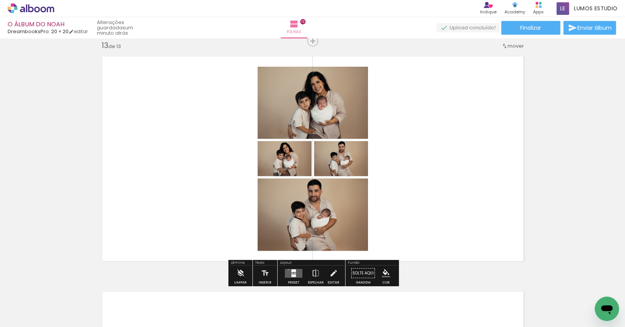
click at [287, 270] on quentale-layouter at bounding box center [294, 273] width 18 height 9
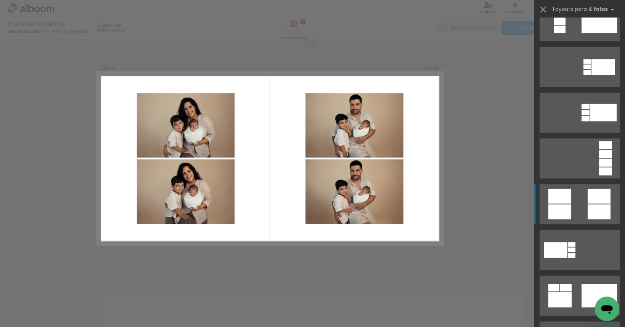
scroll to position [234, 0]
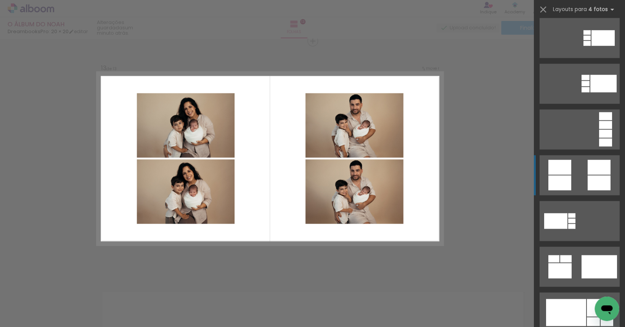
click at [586, 180] on quentale-layouter at bounding box center [579, 175] width 80 height 40
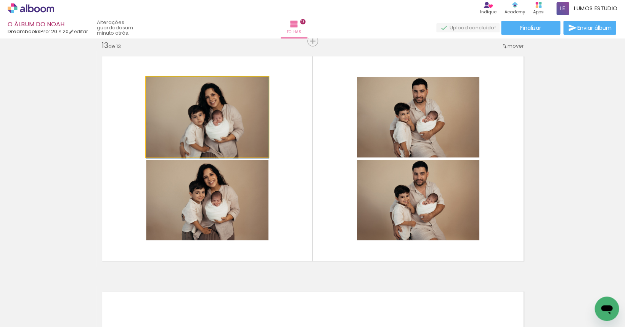
drag, startPoint x: 213, startPoint y: 124, endPoint x: 198, endPoint y: 126, distance: 15.0
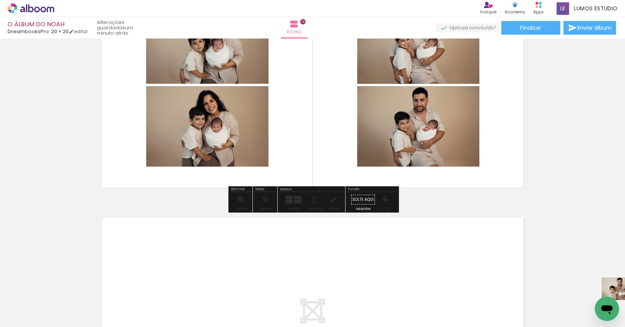
scroll to position [0, 1654]
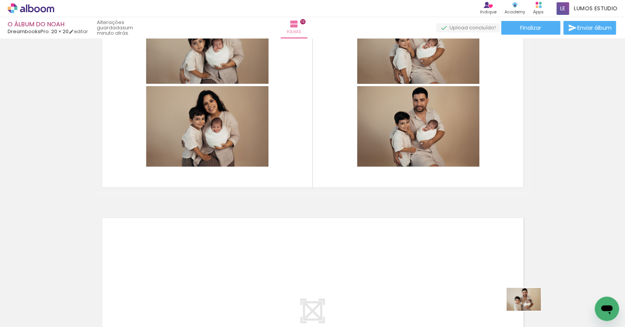
drag, startPoint x: 572, startPoint y: 304, endPoint x: 529, endPoint y: 311, distance: 43.3
click at [0, 0] on slot at bounding box center [0, 0] width 0 height 0
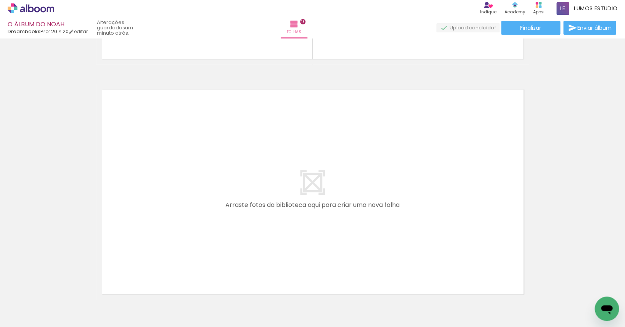
scroll to position [3083, 0]
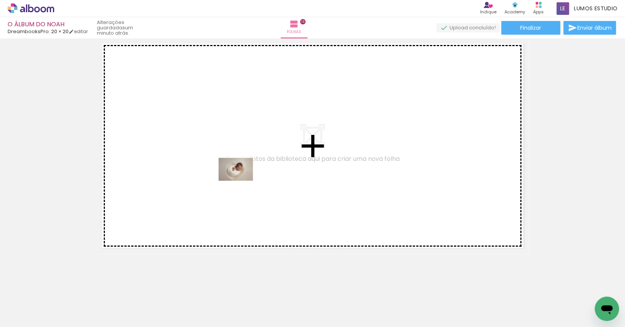
drag, startPoint x: 563, startPoint y: 303, endPoint x: 241, endPoint y: 181, distance: 343.7
click at [241, 181] on quentale-workspace at bounding box center [312, 163] width 625 height 327
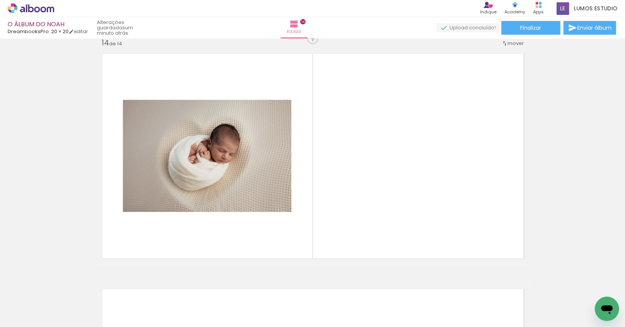
scroll to position [3069, 0]
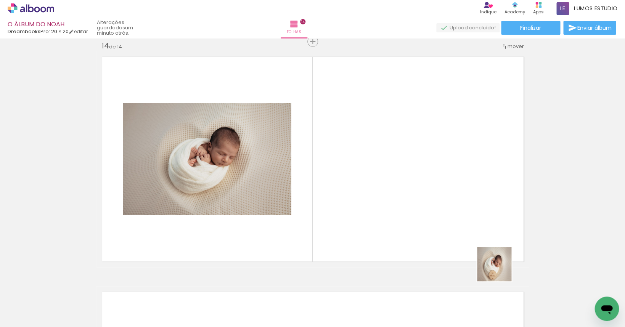
drag, startPoint x: 590, startPoint y: 297, endPoint x: 366, endPoint y: 208, distance: 241.4
click at [366, 208] on quentale-workspace at bounding box center [312, 163] width 625 height 327
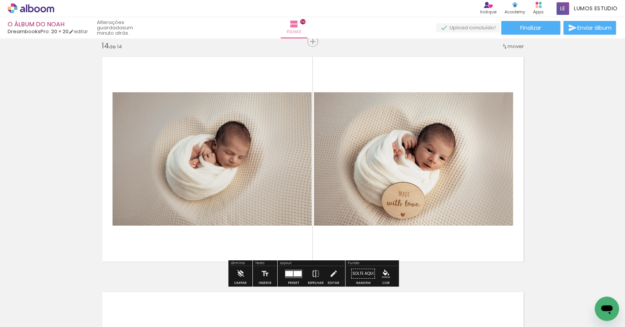
click at [294, 272] on div at bounding box center [298, 273] width 8 height 5
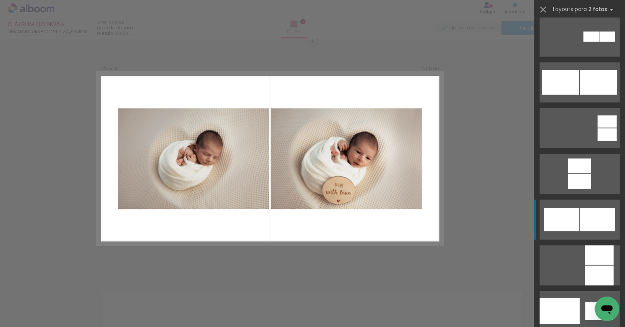
scroll to position [745, 0]
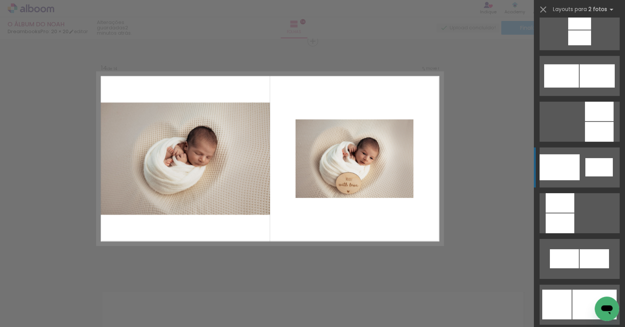
click at [581, 171] on quentale-layouter at bounding box center [579, 168] width 80 height 40
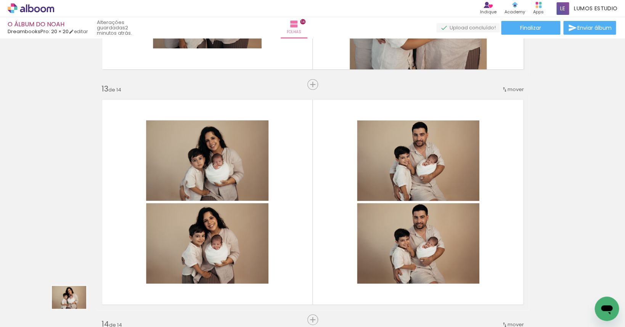
scroll to position [0, 1423]
drag, startPoint x: 55, startPoint y: 303, endPoint x: 244, endPoint y: 315, distance: 189.6
click at [0, 0] on slot at bounding box center [0, 0] width 0 height 0
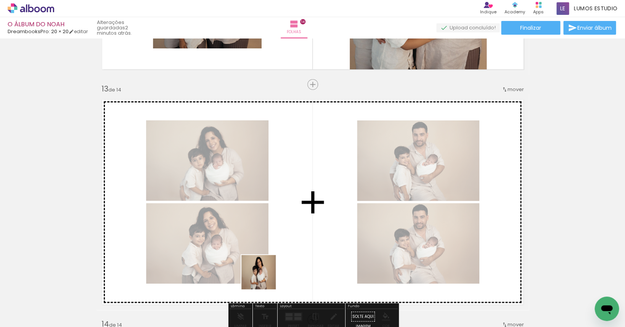
drag, startPoint x: 269, startPoint y: 310, endPoint x: 227, endPoint y: 214, distance: 104.9
click at [227, 214] on quentale-workspace at bounding box center [312, 163] width 625 height 327
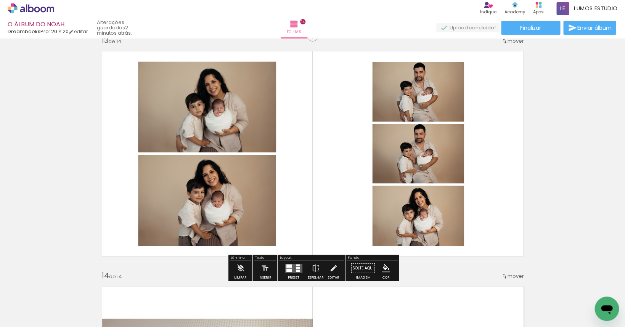
scroll to position [2856, 0]
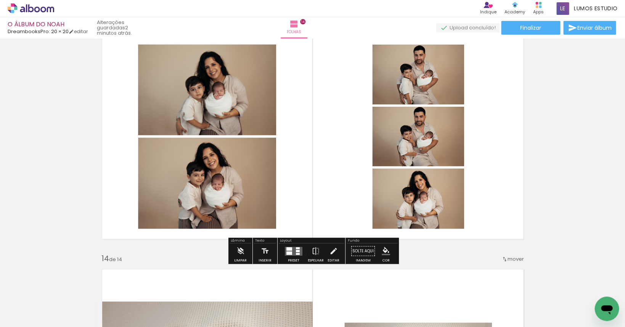
click at [296, 251] on div at bounding box center [298, 251] width 4 height 2
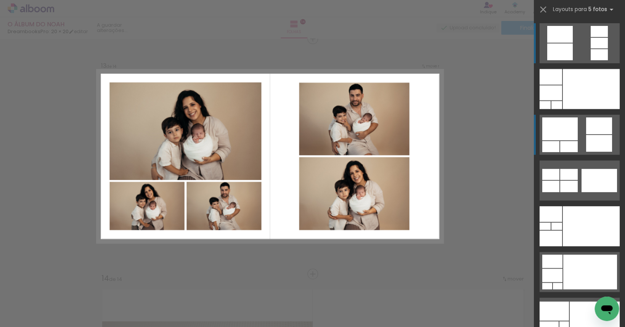
scroll to position [2834, 0]
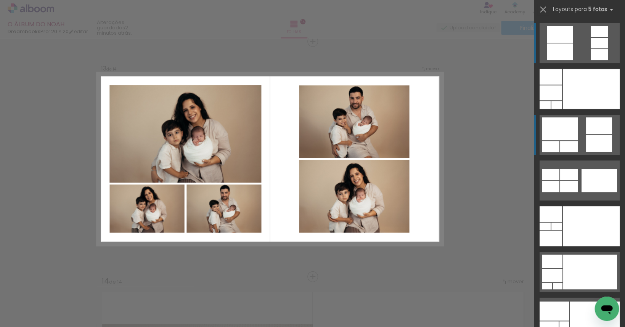
click at [576, 125] on div at bounding box center [559, 128] width 35 height 23
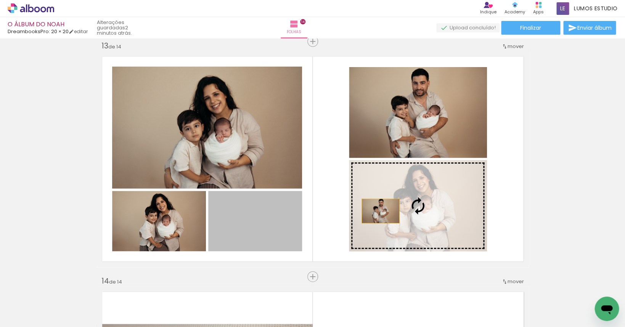
drag, startPoint x: 268, startPoint y: 218, endPoint x: 419, endPoint y: 206, distance: 151.1
click at [0, 0] on slot at bounding box center [0, 0] width 0 height 0
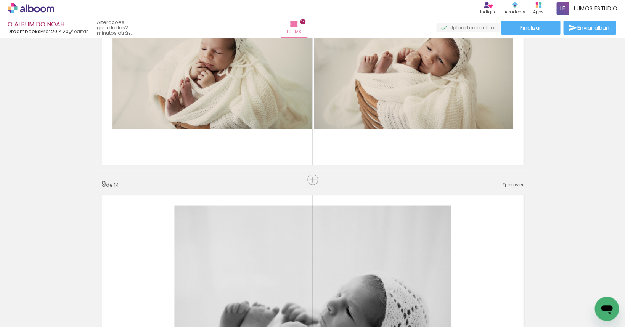
scroll to position [1715, 0]
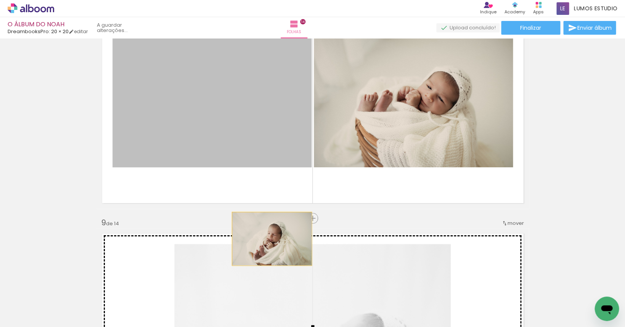
drag, startPoint x: 233, startPoint y: 111, endPoint x: 403, endPoint y: 123, distance: 170.5
click at [272, 240] on div "Inserir folha 1 de 14 Inserir folha 2 de 14 Inserir folha 3 de 14 Inserir folha…" at bounding box center [312, 91] width 625 height 3531
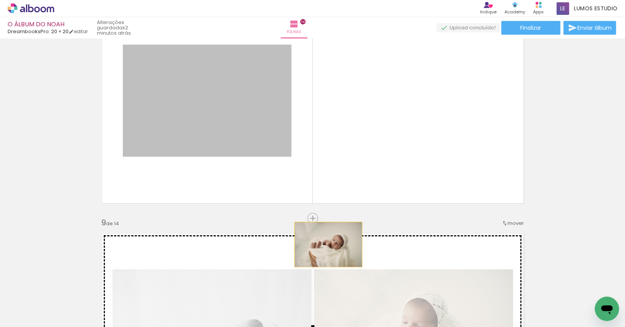
drag, startPoint x: 265, startPoint y: 123, endPoint x: 328, endPoint y: 245, distance: 137.2
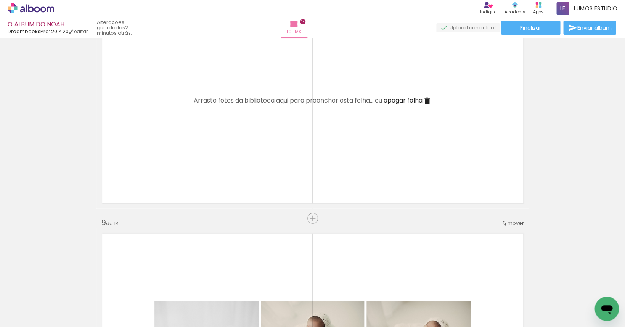
click at [402, 100] on span "apagar folha" at bounding box center [403, 100] width 39 height 9
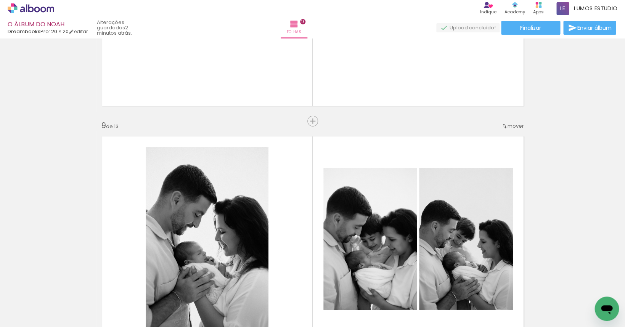
scroll to position [1666, 0]
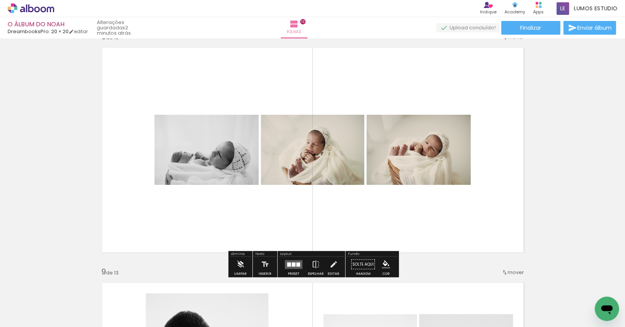
click at [292, 263] on div at bounding box center [294, 264] width 4 height 4
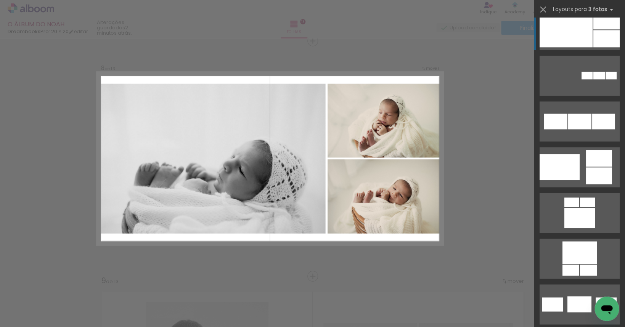
scroll to position [1333, 0]
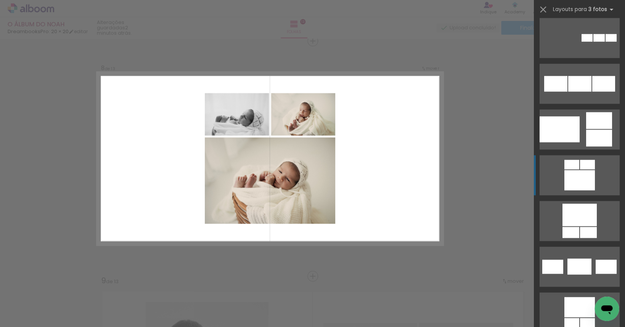
click at [580, 171] on div at bounding box center [579, 180] width 31 height 20
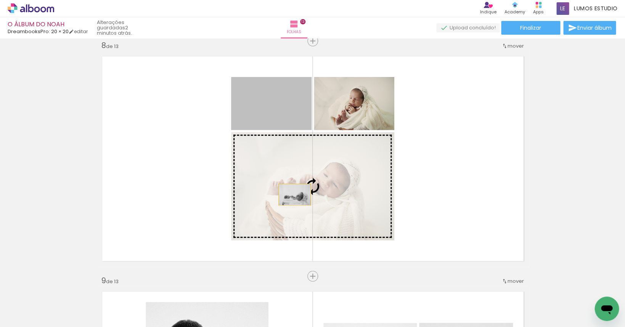
drag, startPoint x: 269, startPoint y: 118, endPoint x: 295, endPoint y: 195, distance: 81.2
click at [0, 0] on slot at bounding box center [0, 0] width 0 height 0
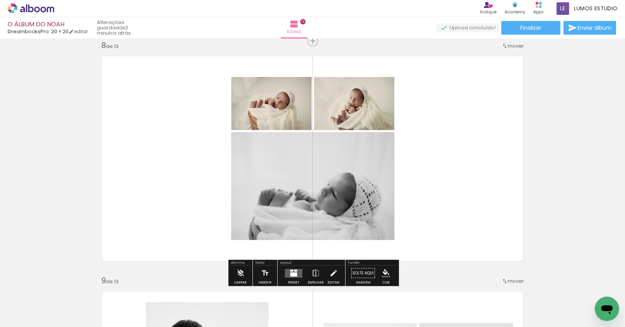
click at [287, 274] on quentale-layouter at bounding box center [294, 273] width 18 height 9
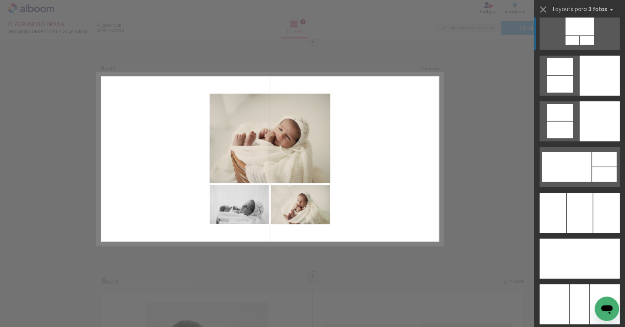
scroll to position [1849, 0]
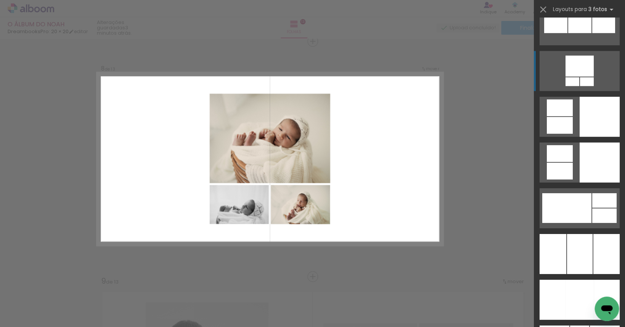
click at [574, 72] on div at bounding box center [579, 66] width 28 height 21
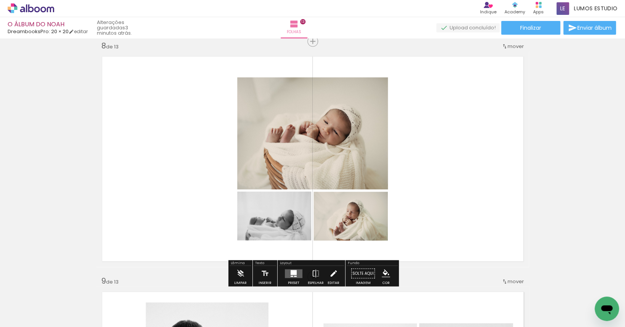
click at [335, 270] on iron-icon at bounding box center [333, 273] width 8 height 15
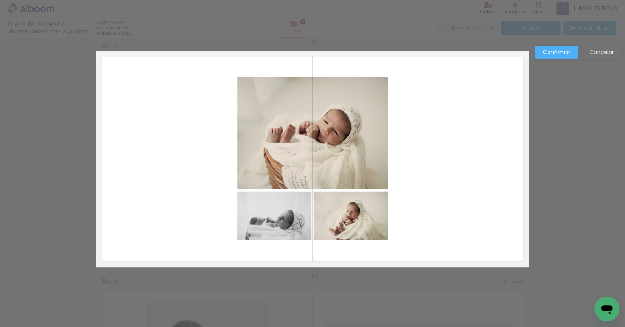
click at [302, 133] on quentale-photo at bounding box center [312, 133] width 151 height 112
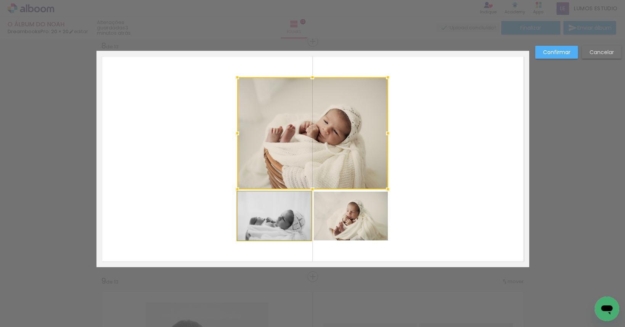
click at [275, 208] on quentale-photo at bounding box center [274, 216] width 74 height 49
click at [348, 212] on div at bounding box center [312, 158] width 151 height 163
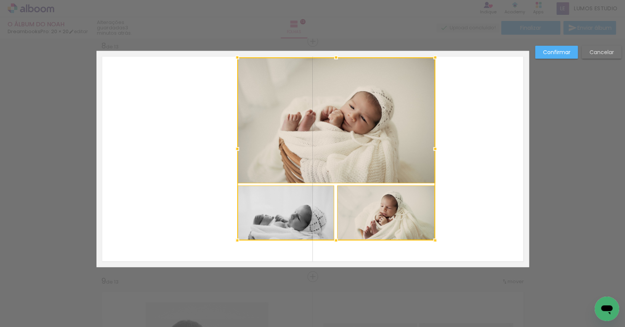
drag, startPoint x: 391, startPoint y: 76, endPoint x: 434, endPoint y: 57, distance: 47.5
click at [434, 57] on div at bounding box center [435, 57] width 15 height 15
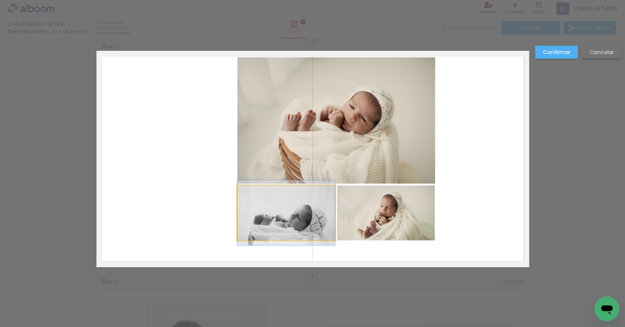
click at [331, 198] on quentale-photo at bounding box center [286, 213] width 98 height 55
click at [366, 201] on quentale-photo at bounding box center [386, 213] width 98 height 55
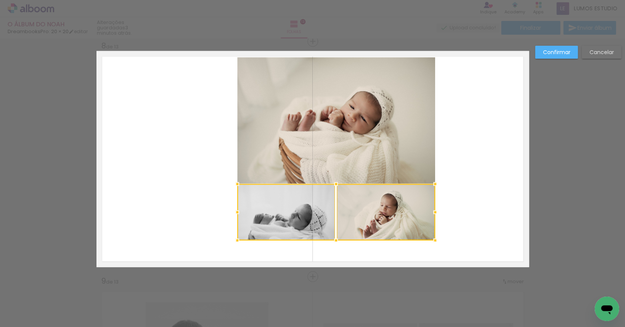
click at [336, 183] on div at bounding box center [335, 184] width 15 height 15
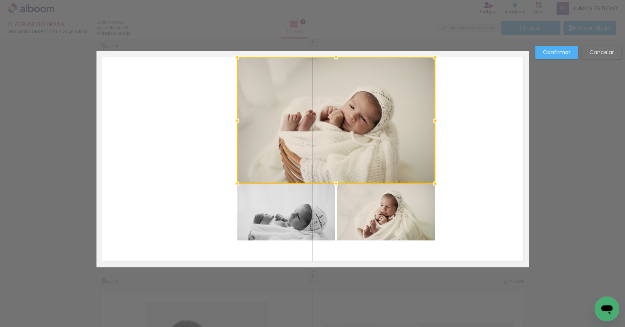
click at [289, 147] on div at bounding box center [336, 121] width 198 height 126
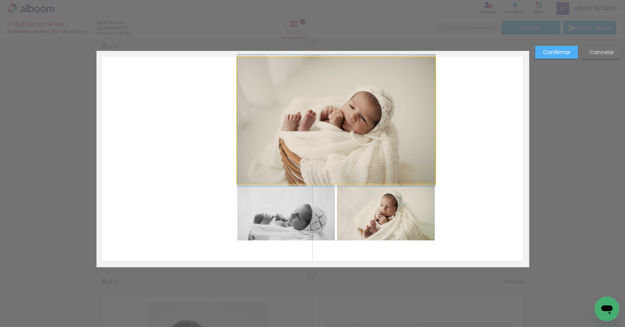
click at [364, 165] on quentale-photo at bounding box center [336, 121] width 198 height 126
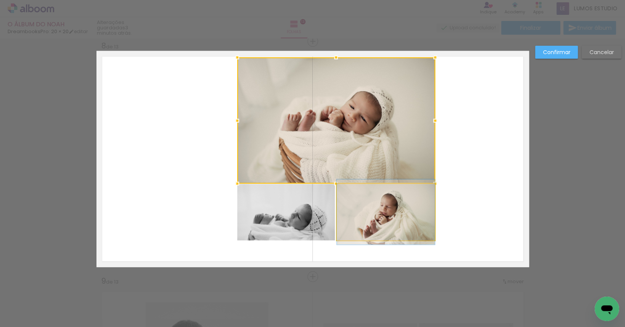
click at [363, 192] on quentale-photo at bounding box center [386, 212] width 98 height 56
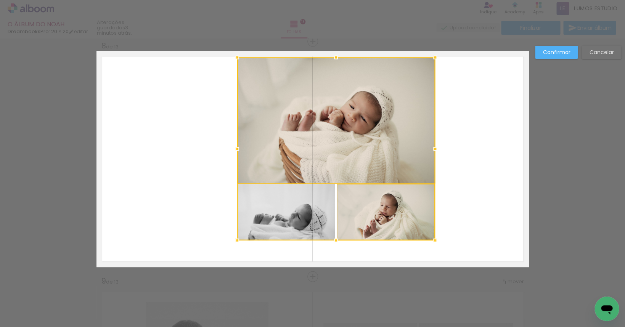
drag, startPoint x: 302, startPoint y: 204, endPoint x: 305, endPoint y: 208, distance: 5.0
click at [302, 204] on div at bounding box center [336, 149] width 198 height 183
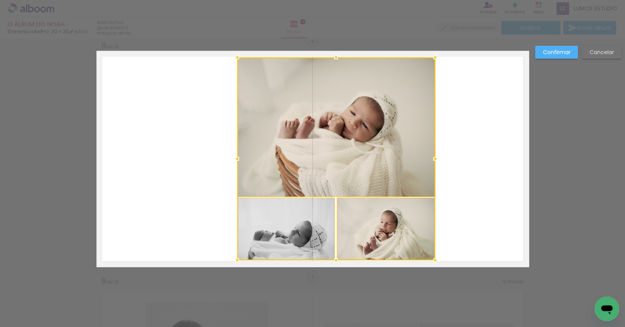
drag, startPoint x: 336, startPoint y: 240, endPoint x: 334, endPoint y: 260, distance: 19.9
click at [334, 260] on div at bounding box center [335, 260] width 15 height 15
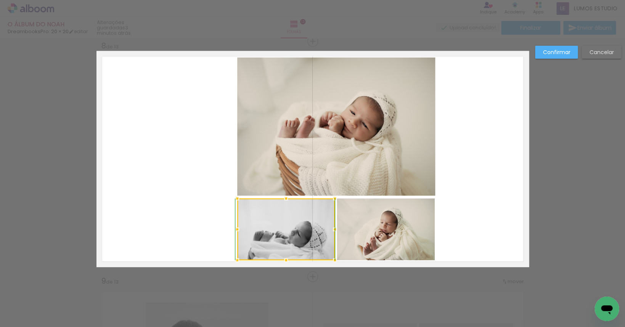
click at [288, 195] on div at bounding box center [285, 198] width 15 height 15
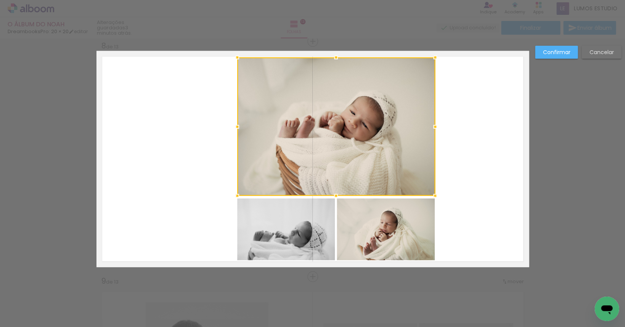
click at [286, 203] on quentale-photo at bounding box center [286, 230] width 98 height 62
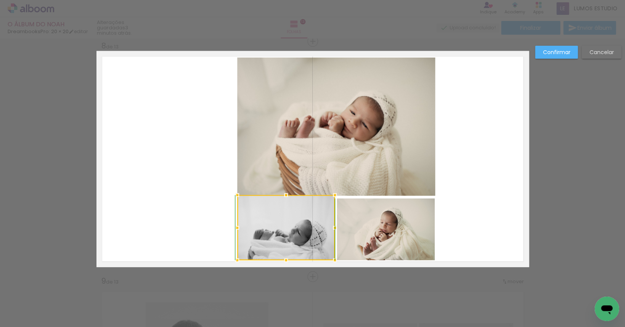
drag, startPoint x: 286, startPoint y: 198, endPoint x: 288, endPoint y: 203, distance: 5.3
click at [288, 203] on div at bounding box center [285, 195] width 15 height 15
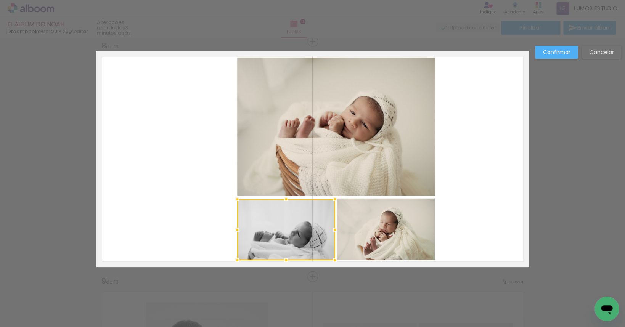
click at [0, 0] on slot "Confirmar" at bounding box center [0, 0] width 0 height 0
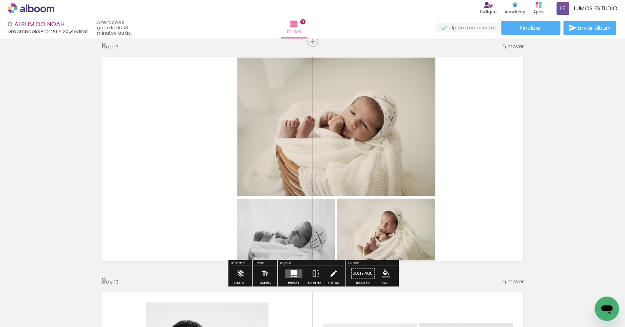
click at [333, 275] on iron-icon at bounding box center [333, 273] width 8 height 15
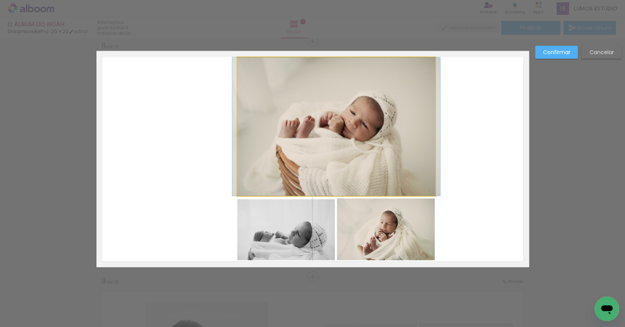
click at [328, 177] on quentale-photo at bounding box center [336, 127] width 198 height 138
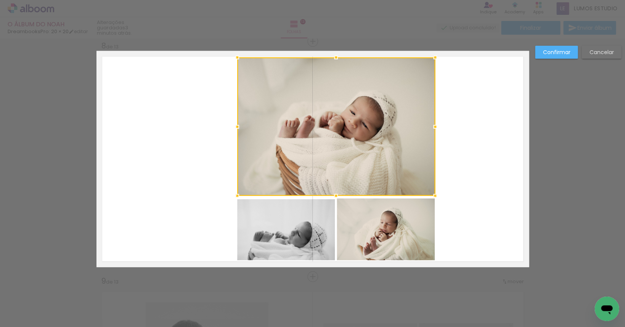
drag, startPoint x: 319, startPoint y: 214, endPoint x: 349, endPoint y: 213, distance: 30.5
click at [319, 214] on quentale-photo at bounding box center [286, 230] width 98 height 61
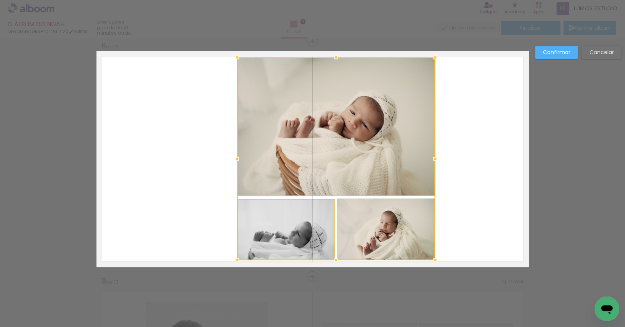
click at [361, 214] on div at bounding box center [336, 159] width 198 height 203
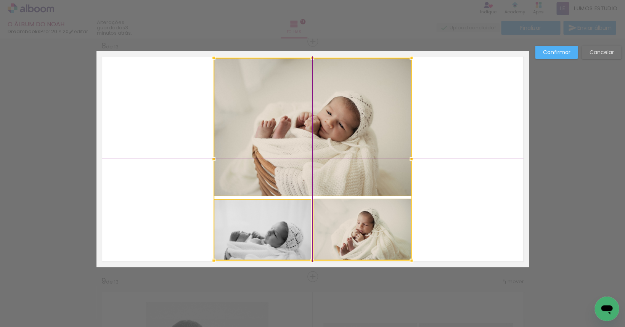
drag, startPoint x: 362, startPoint y: 214, endPoint x: 346, endPoint y: 214, distance: 16.4
click at [346, 214] on div at bounding box center [313, 159] width 198 height 203
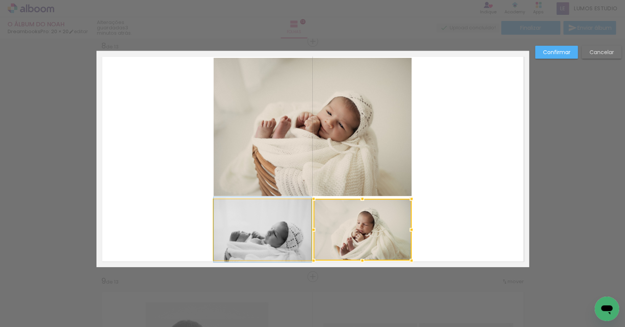
click at [269, 233] on quentale-photo at bounding box center [263, 230] width 98 height 61
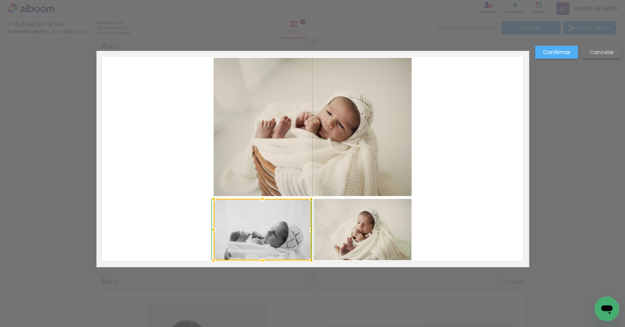
click at [264, 199] on div at bounding box center [262, 198] width 15 height 15
click at [262, 201] on div at bounding box center [262, 199] width 15 height 15
click at [0, 0] on slot "Confirmar" at bounding box center [0, 0] width 0 height 0
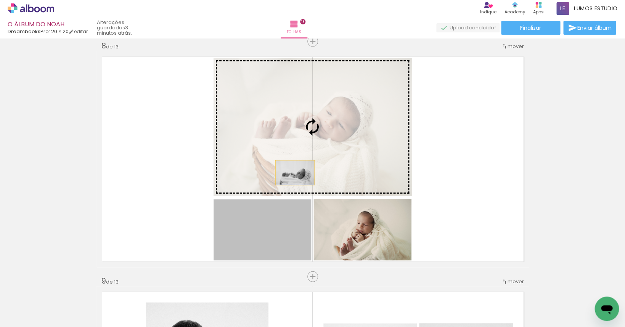
drag, startPoint x: 282, startPoint y: 230, endPoint x: 295, endPoint y: 170, distance: 60.9
click at [0, 0] on slot at bounding box center [0, 0] width 0 height 0
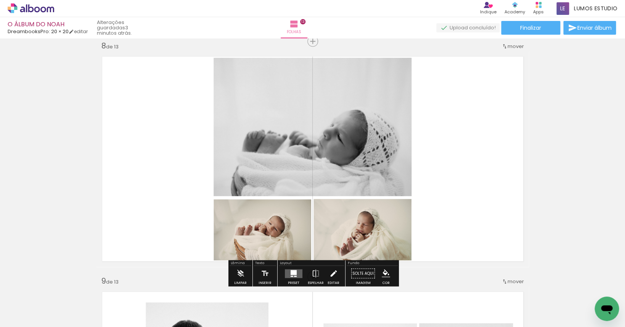
click at [334, 274] on iron-icon at bounding box center [333, 273] width 8 height 15
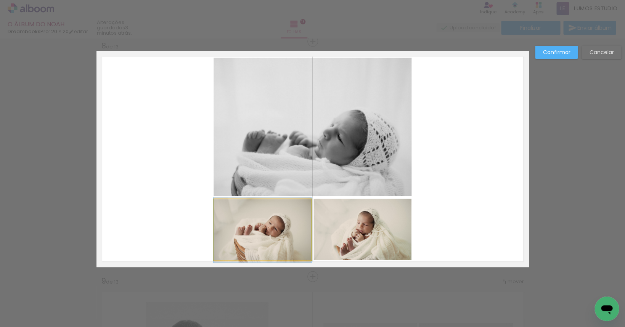
click at [281, 232] on quentale-photo at bounding box center [263, 230] width 98 height 61
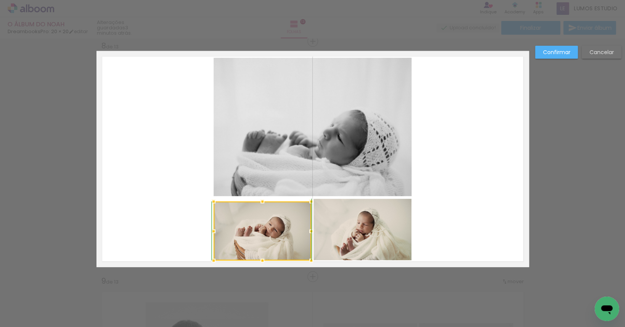
drag, startPoint x: 262, startPoint y: 199, endPoint x: 264, endPoint y: 194, distance: 5.1
click at [264, 194] on div at bounding box center [262, 201] width 15 height 15
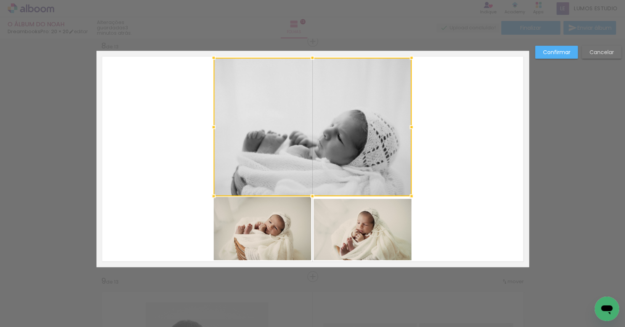
click at [350, 214] on quentale-photo at bounding box center [363, 230] width 98 height 62
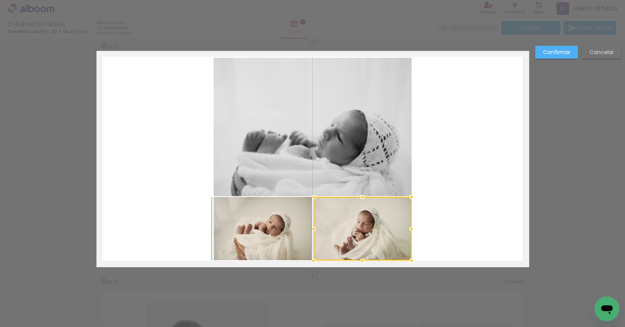
click at [361, 198] on div at bounding box center [362, 197] width 15 height 15
click at [0, 0] on slot "Confirmar" at bounding box center [0, 0] width 0 height 0
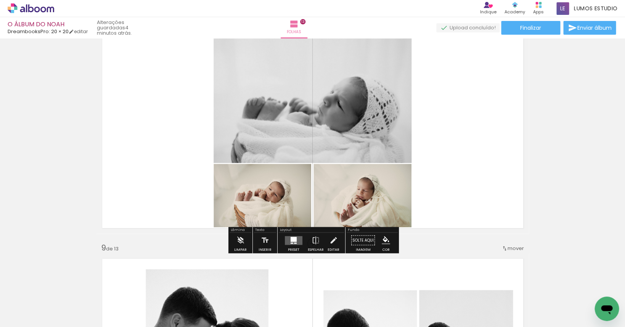
scroll to position [1591, 0]
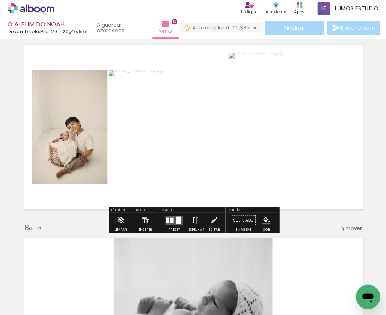
scroll to position [1283, 0]
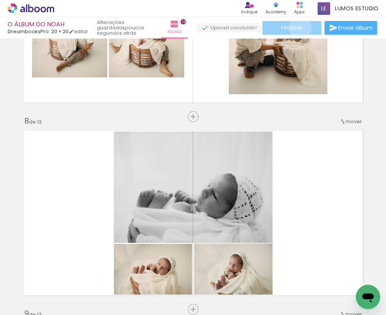
click at [297, 27] on span "Finalizar" at bounding box center [291, 27] width 21 height 5
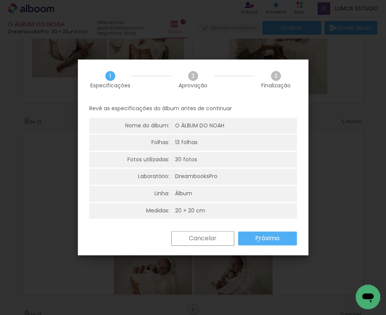
click at [0, 0] on slot "Próximo" at bounding box center [0, 0] width 0 height 0
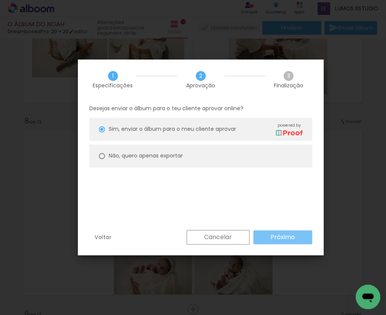
click at [0, 0] on slot "Próximo" at bounding box center [0, 0] width 0 height 0
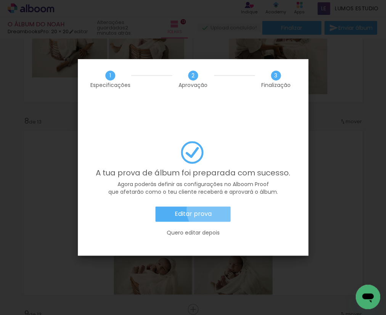
click at [213, 206] on paper-button "Editar prova" at bounding box center [192, 213] width 75 height 15
